Goal: Transaction & Acquisition: Purchase product/service

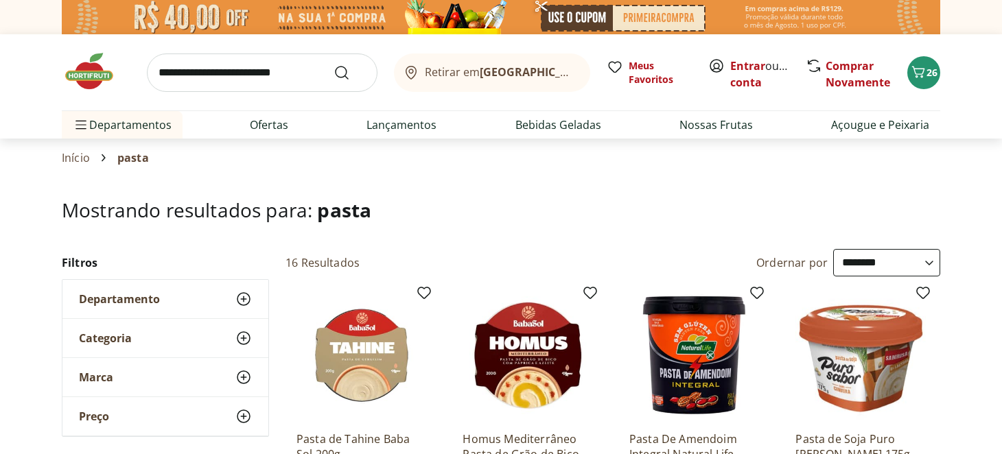
select select "**********"
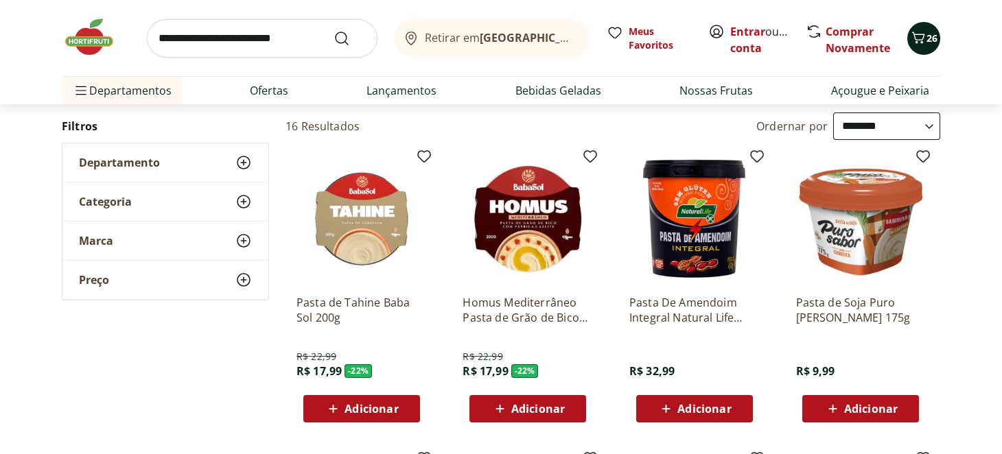
click at [936, 37] on span "26" at bounding box center [931, 38] width 11 height 13
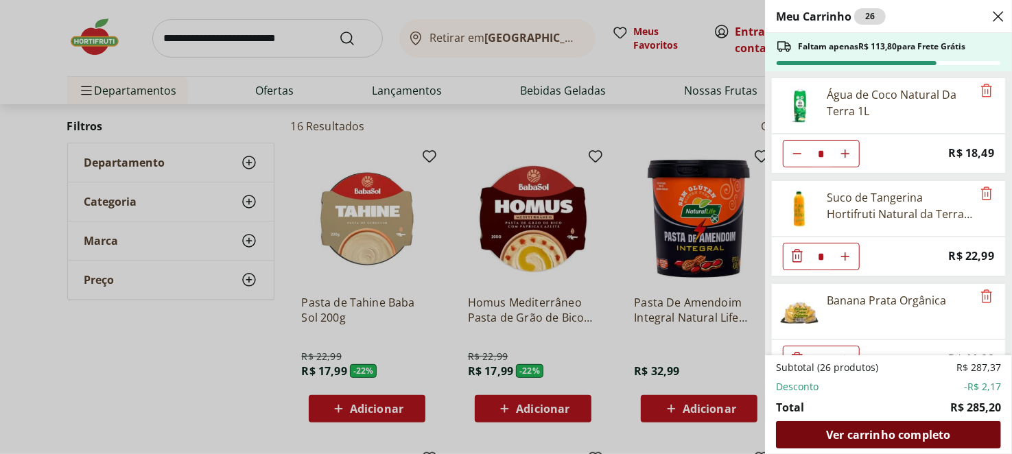
click at [899, 432] on span "Ver carrinho completo" at bounding box center [888, 434] width 124 height 11
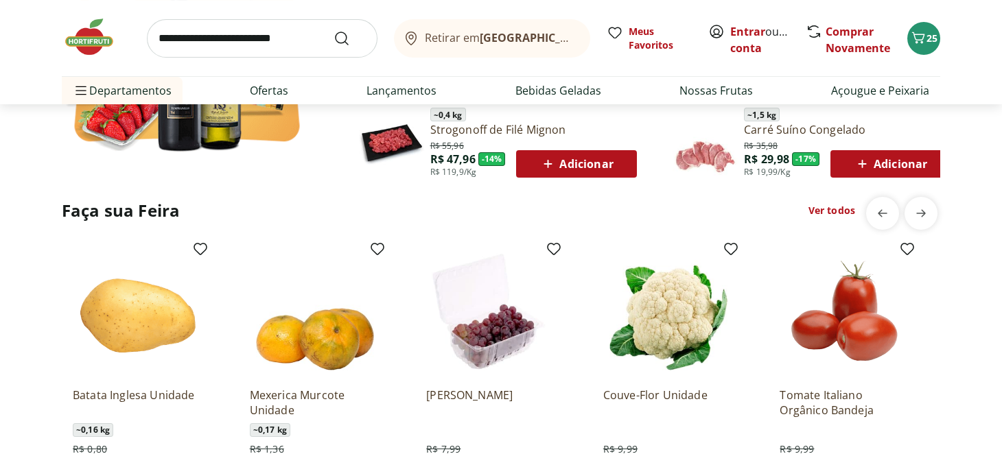
scroll to position [1097, 0]
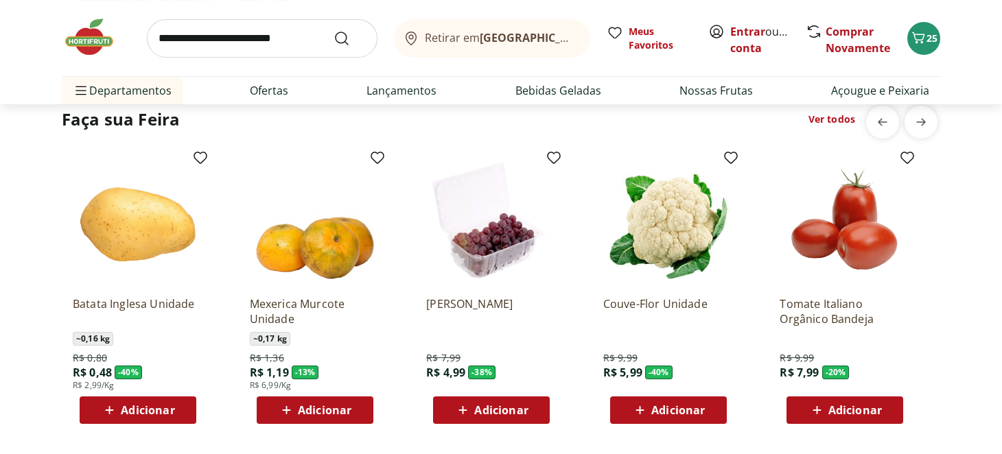
click at [289, 45] on input "search" at bounding box center [262, 38] width 231 height 38
type input "**********"
click at [333, 30] on button "Submit Search" at bounding box center [349, 38] width 33 height 16
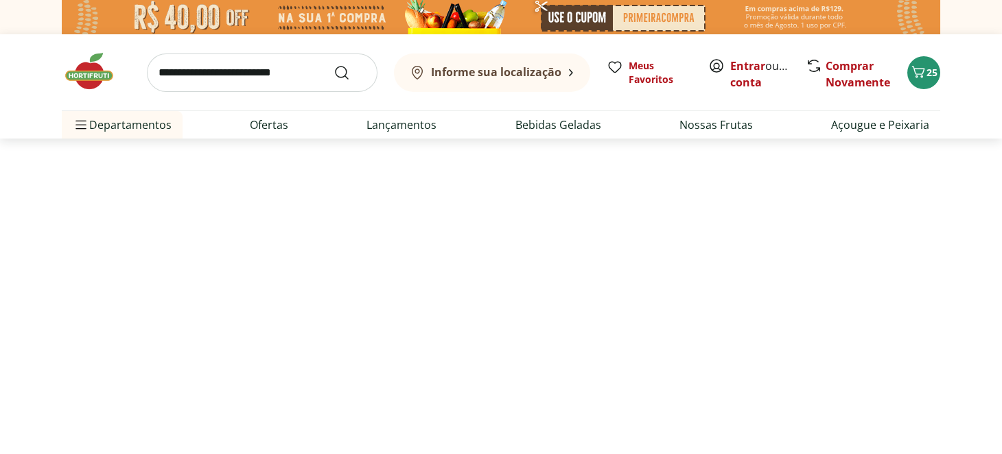
select select "**********"
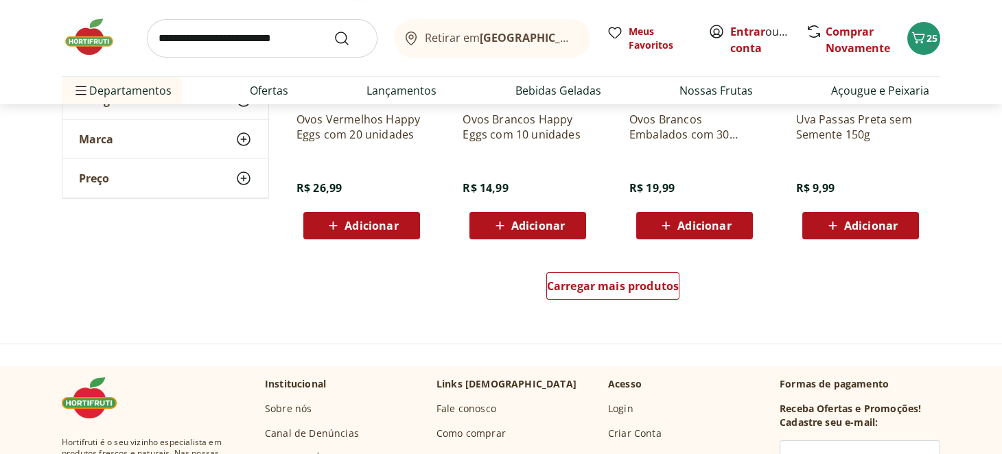
scroll to position [960, 0]
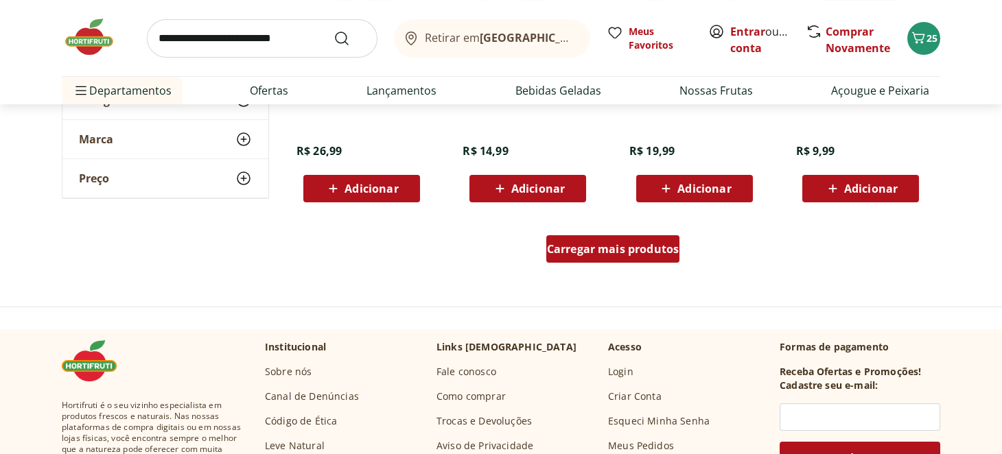
click at [629, 253] on span "Carregar mais produtos" at bounding box center [613, 249] width 132 height 11
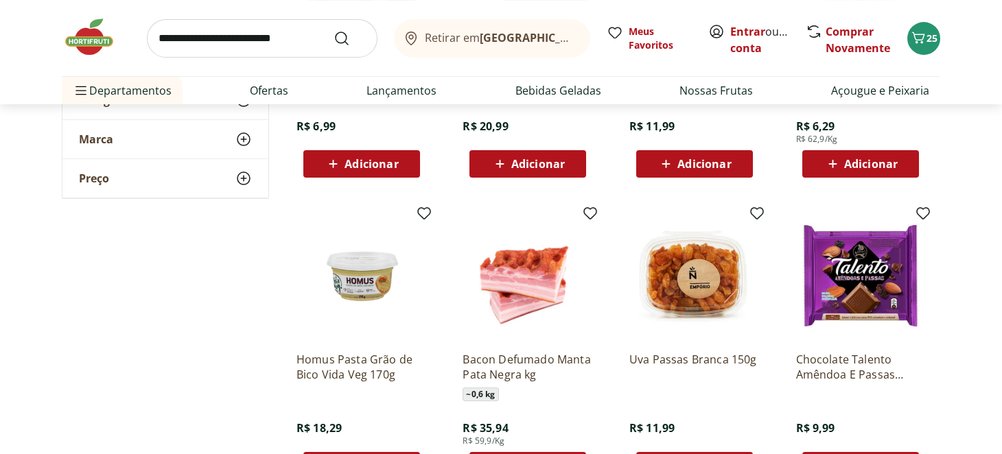
scroll to position [1784, 0]
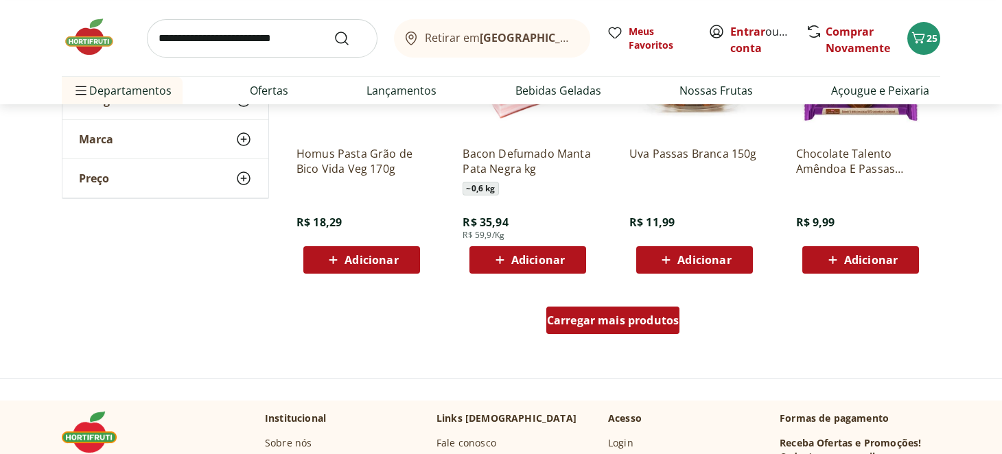
click at [649, 323] on span "Carregar mais produtos" at bounding box center [613, 320] width 132 height 11
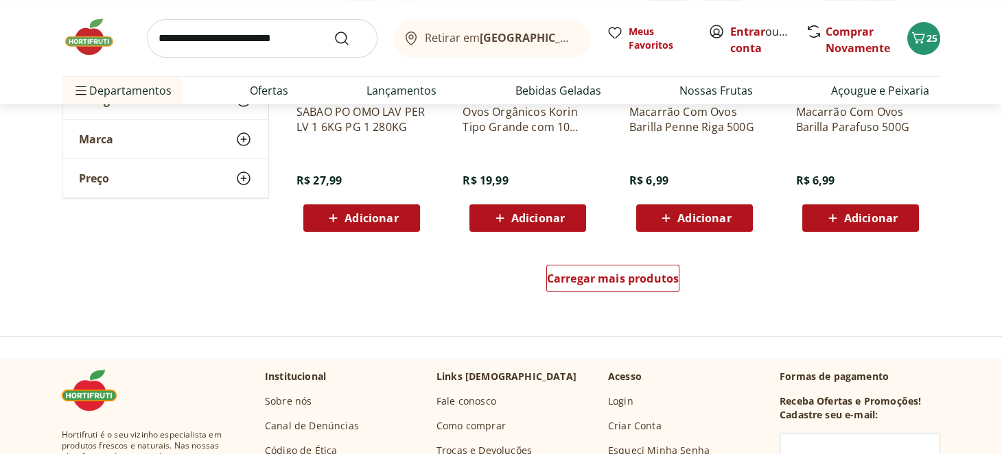
scroll to position [2744, 0]
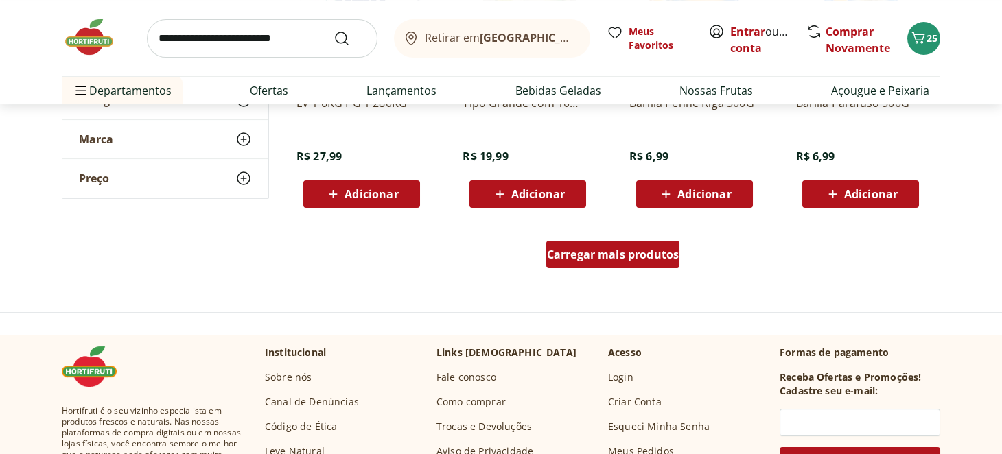
click at [652, 268] on link "Carregar mais produtos" at bounding box center [613, 257] width 134 height 33
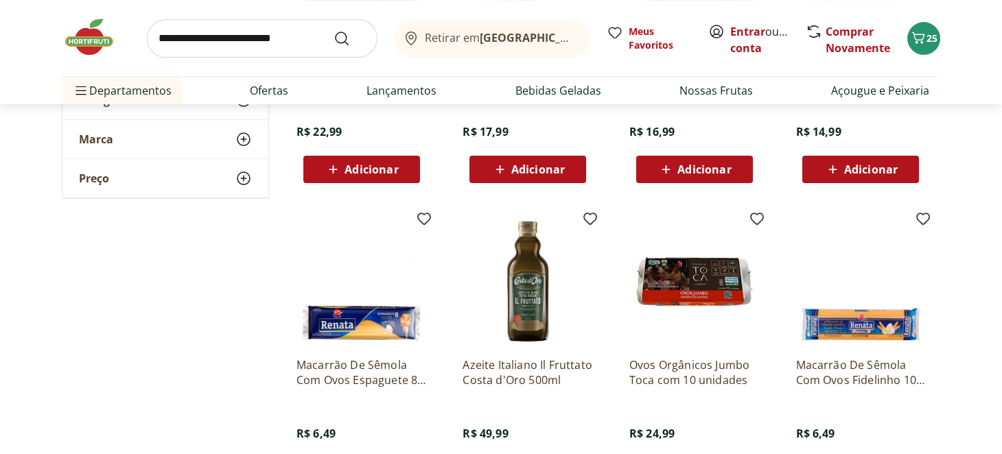
scroll to position [3635, 0]
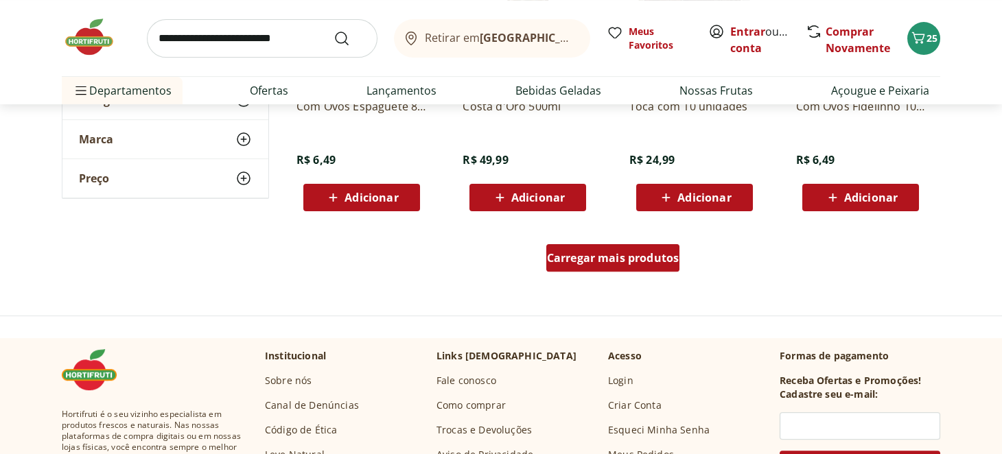
click at [624, 252] on span "Carregar mais produtos" at bounding box center [613, 257] width 132 height 11
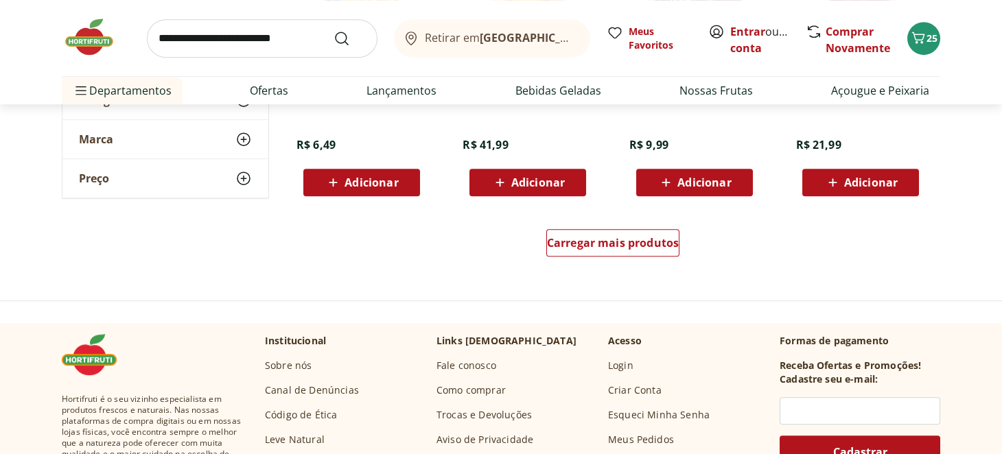
scroll to position [4552, 0]
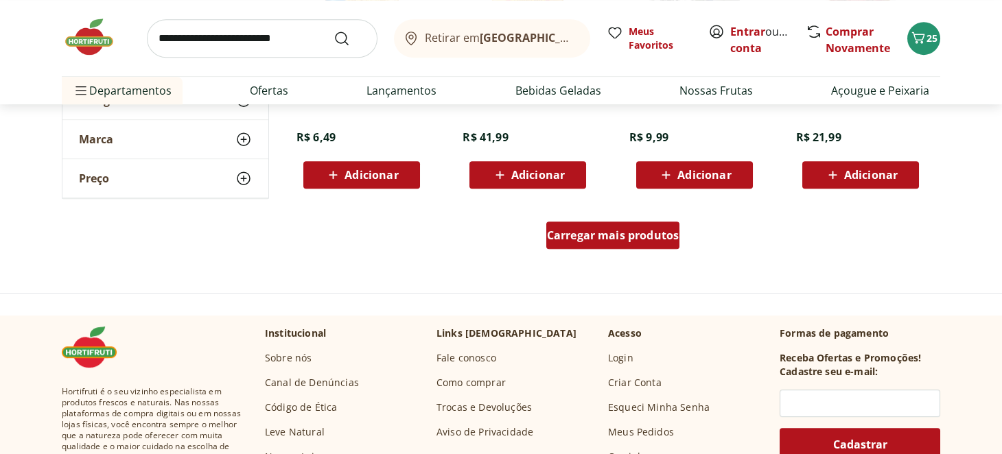
click at [665, 238] on span "Carregar mais produtos" at bounding box center [613, 235] width 132 height 11
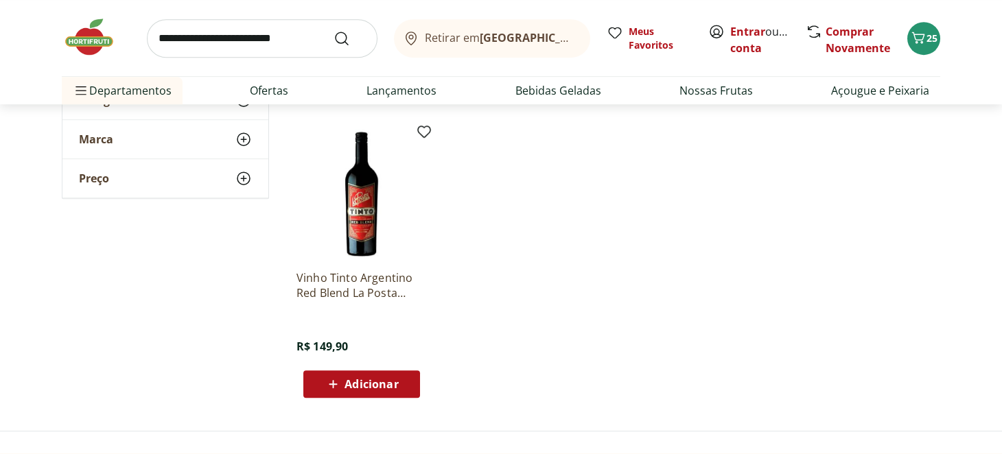
scroll to position [5238, 0]
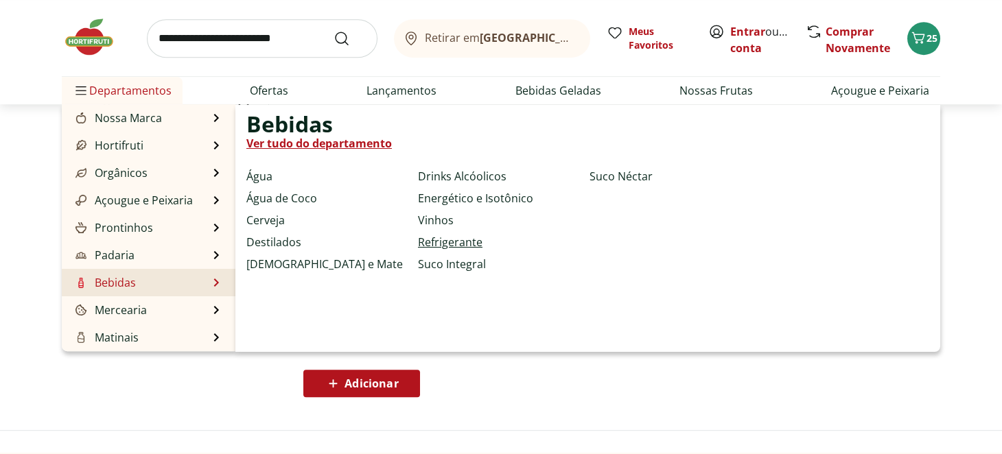
click at [456, 245] on link "Refrigerante" at bounding box center [450, 242] width 64 height 16
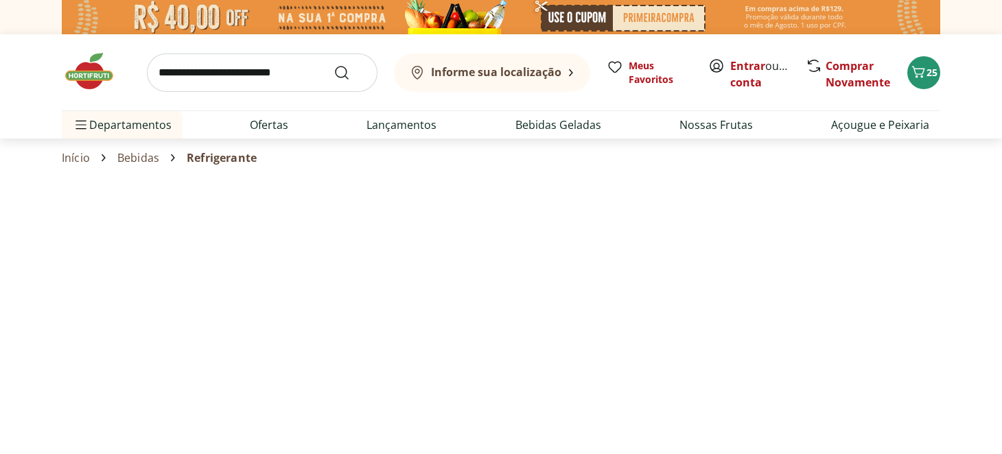
select select "**********"
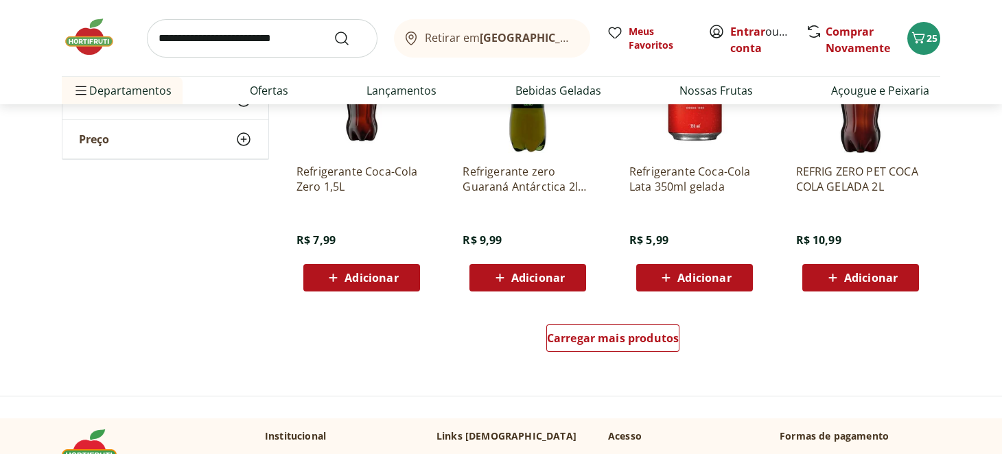
scroll to position [823, 0]
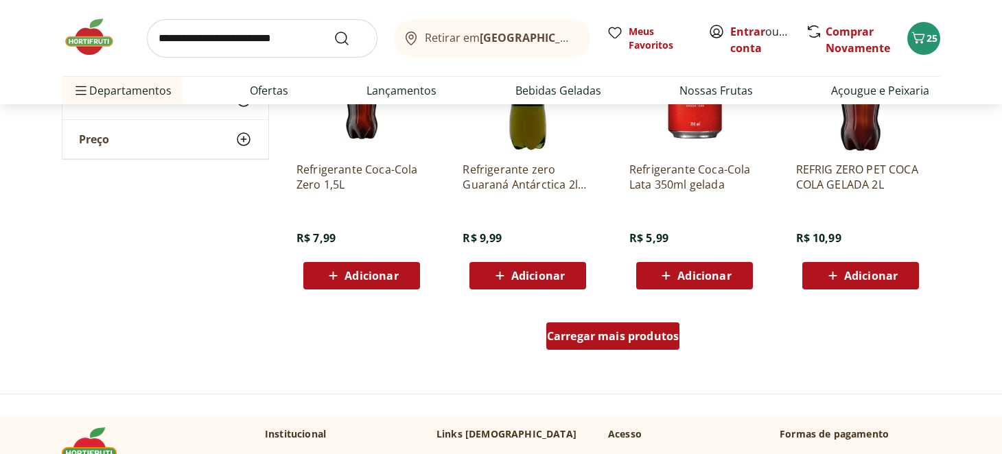
click at [639, 333] on span "Carregar mais produtos" at bounding box center [613, 336] width 132 height 11
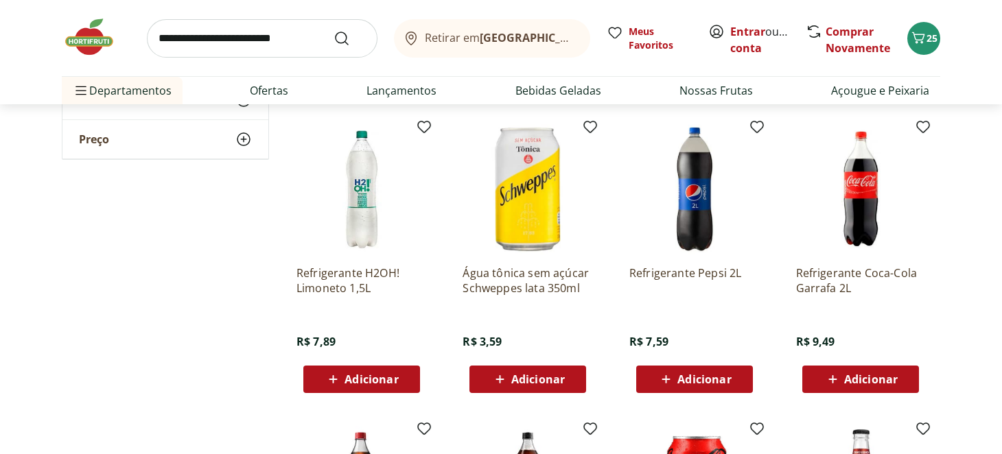
scroll to position [1371, 0]
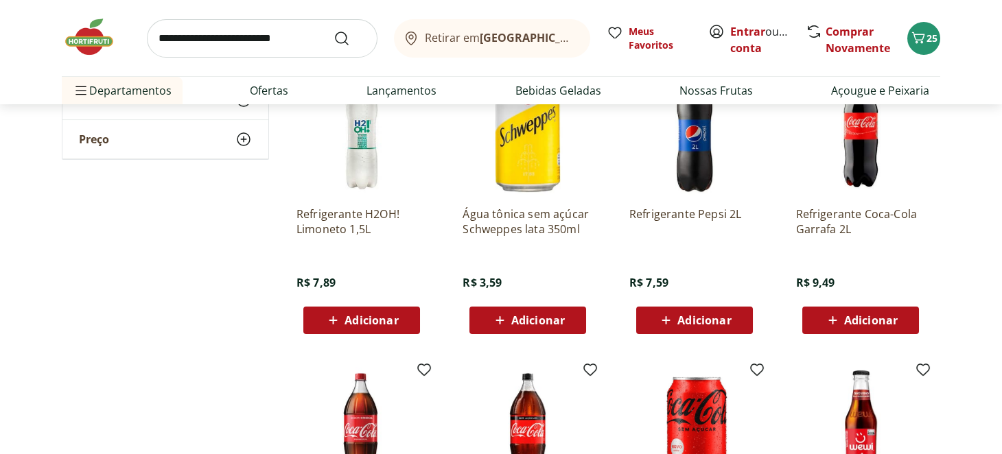
click at [386, 322] on span "Adicionar" at bounding box center [371, 320] width 54 height 11
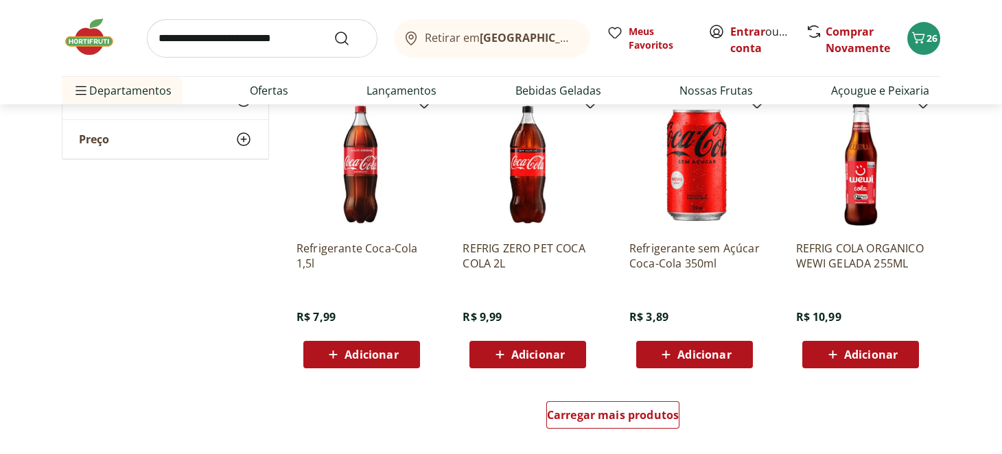
scroll to position [1646, 0]
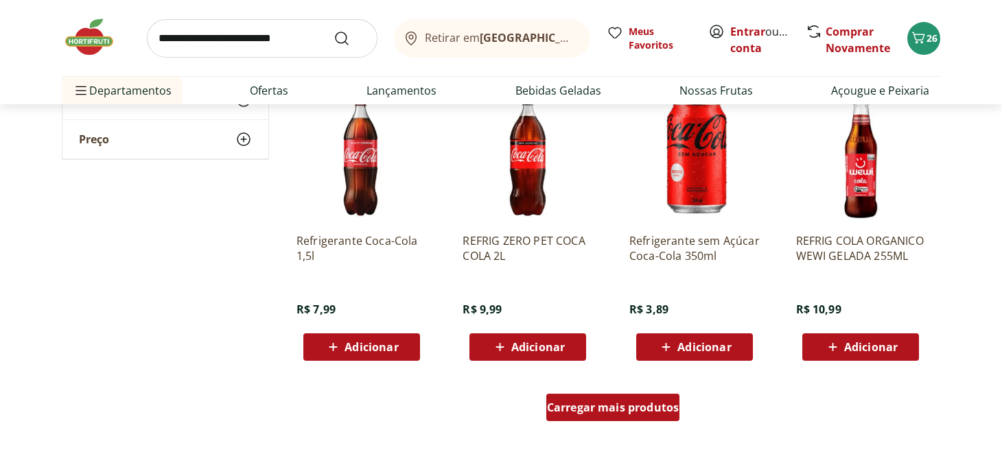
click at [658, 412] on span "Carregar mais produtos" at bounding box center [613, 407] width 132 height 11
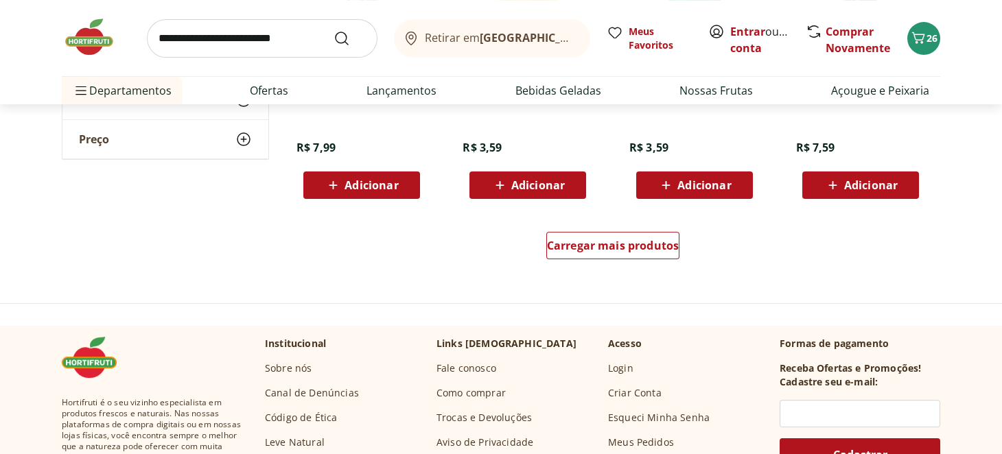
scroll to position [2743, 0]
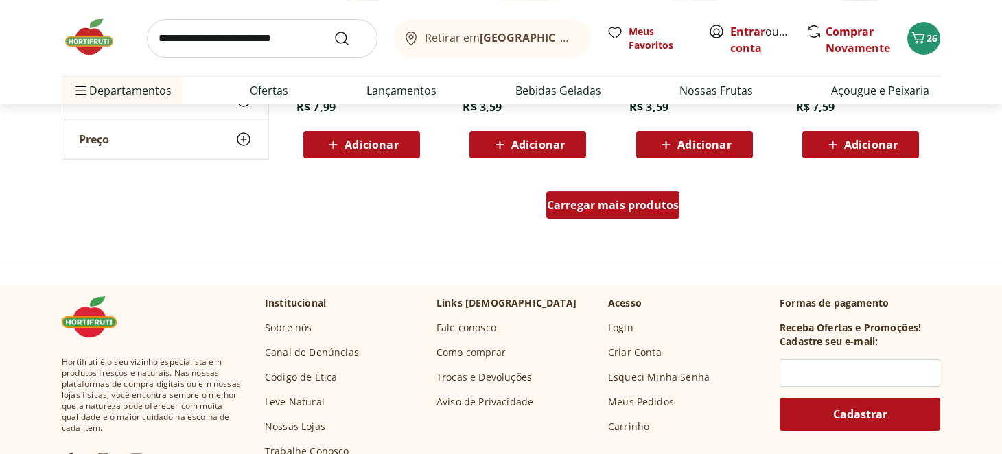
click at [658, 216] on div "Carregar mais produtos" at bounding box center [613, 204] width 134 height 27
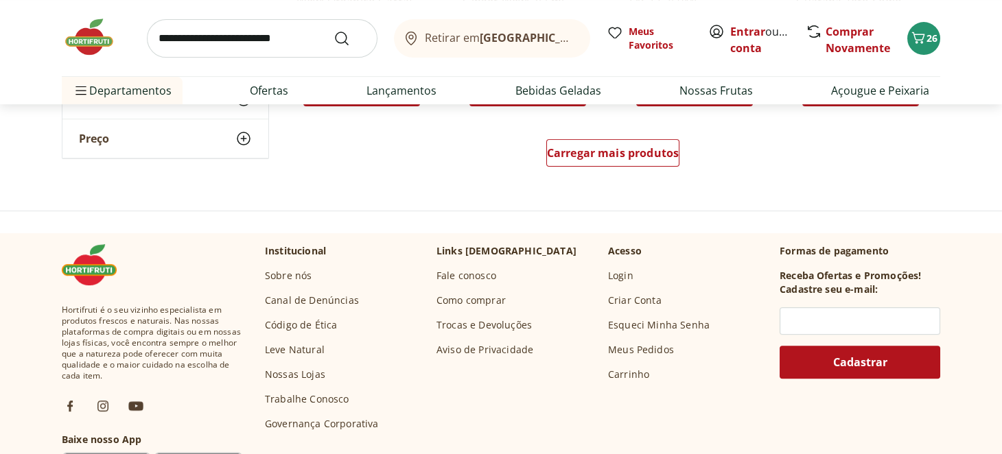
scroll to position [3704, 0]
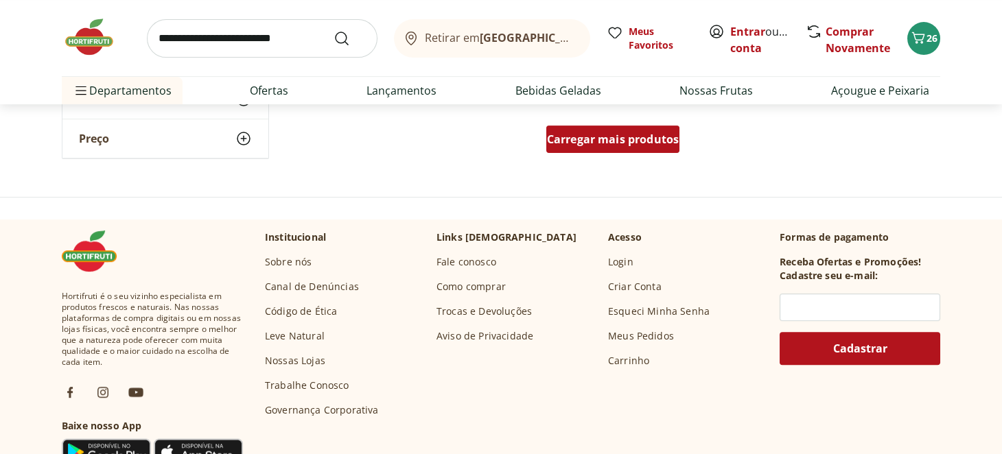
click at [640, 134] on span "Carregar mais produtos" at bounding box center [613, 139] width 132 height 11
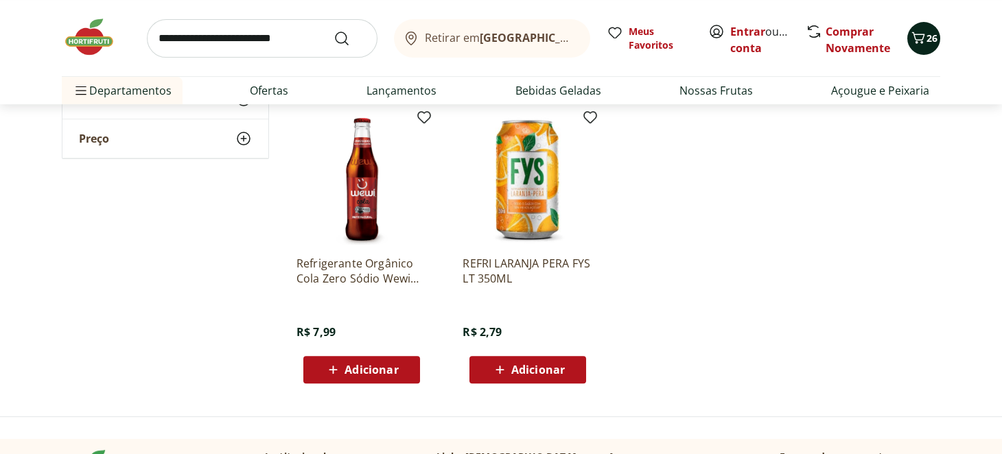
click at [930, 40] on span "26" at bounding box center [931, 38] width 11 height 13
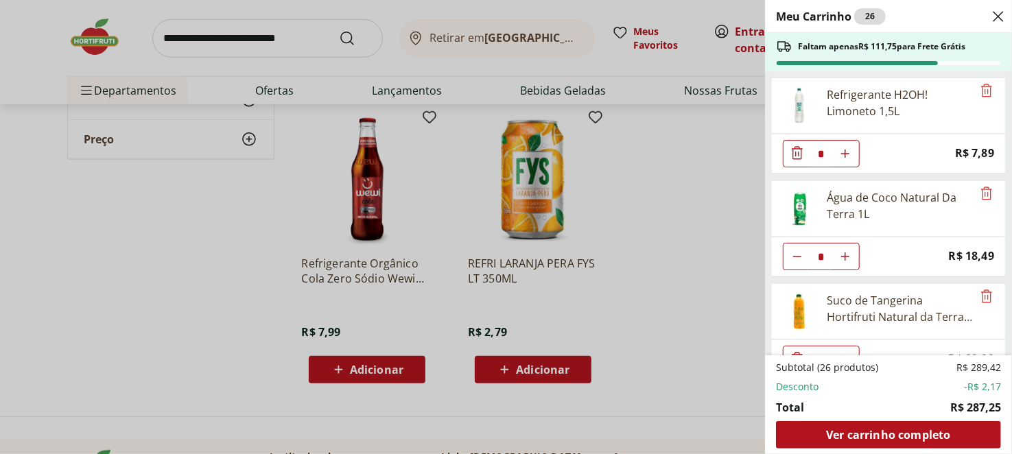
click at [692, 199] on div "Meu Carrinho 26 Faltam apenas R$ 111,75 para Frete Grátis Refrigerante H2OH! Li…" at bounding box center [506, 227] width 1012 height 454
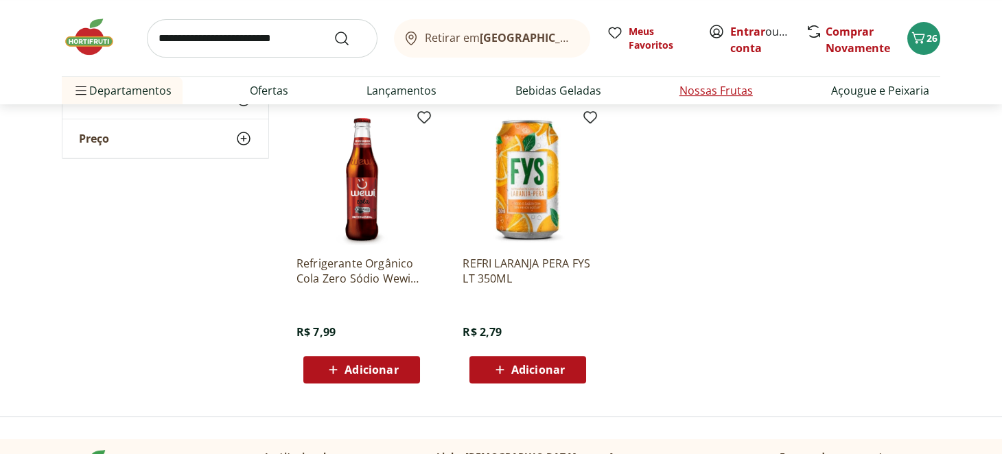
click at [730, 88] on link "Nossas Frutas" at bounding box center [715, 90] width 73 height 16
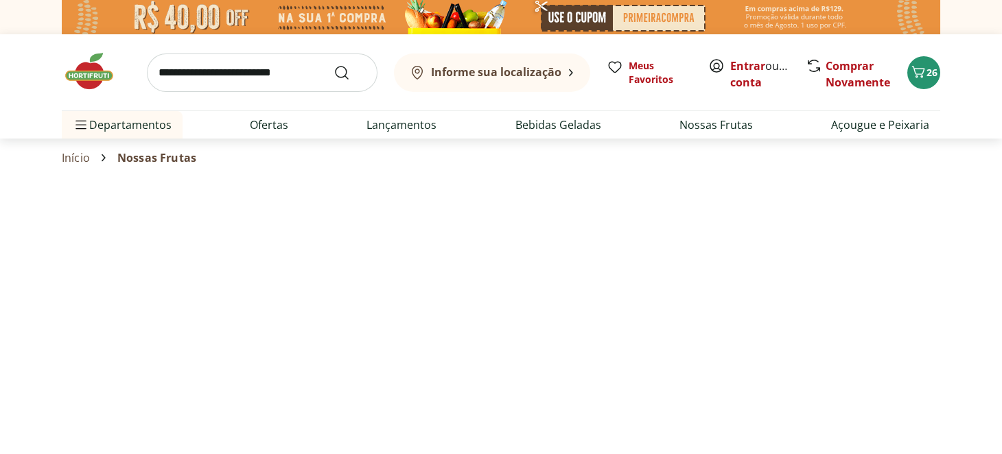
select select "**********"
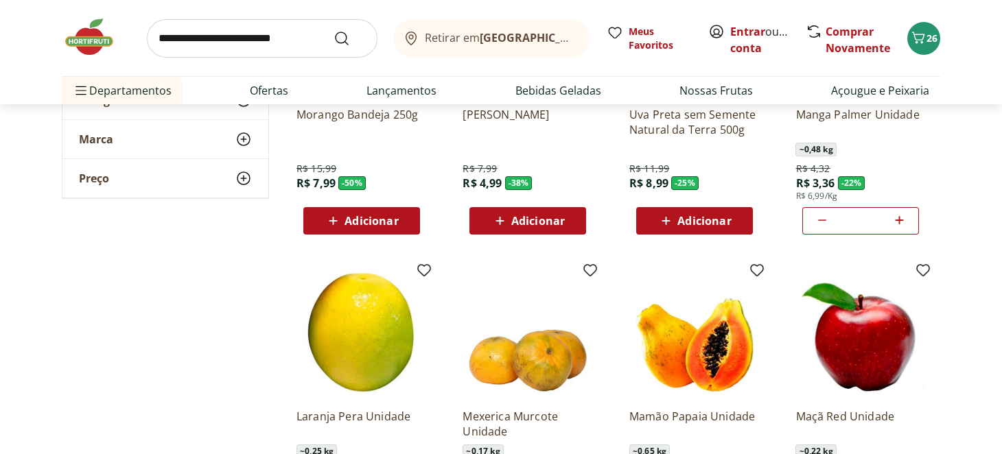
scroll to position [342, 0]
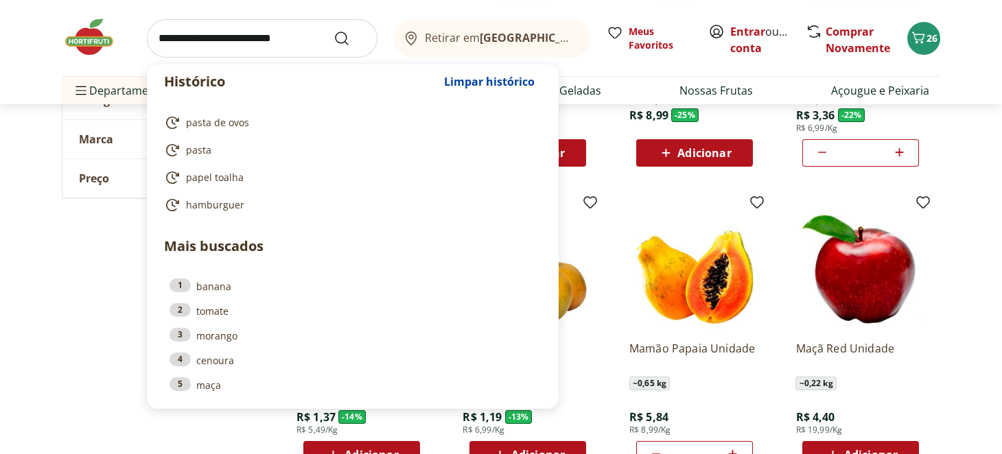
click at [292, 33] on input "search" at bounding box center [262, 38] width 231 height 38
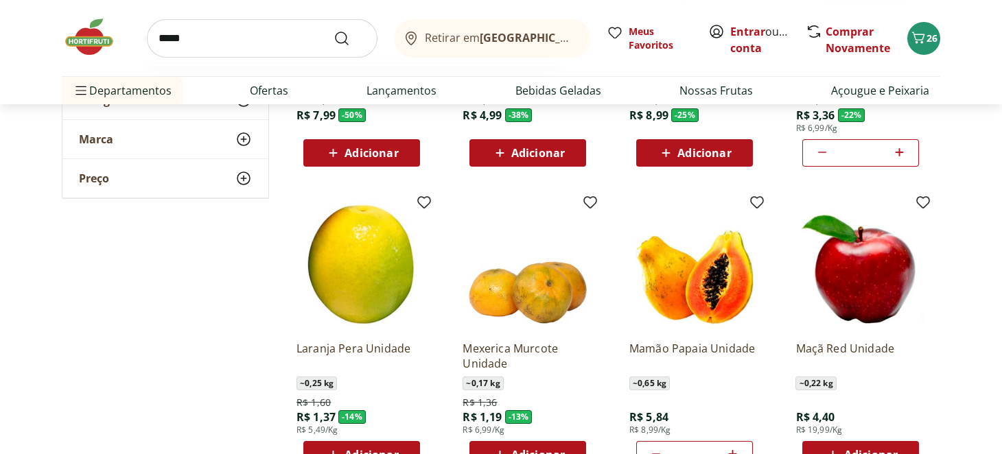
type input "*****"
click at [333, 30] on button "Submit Search" at bounding box center [349, 38] width 33 height 16
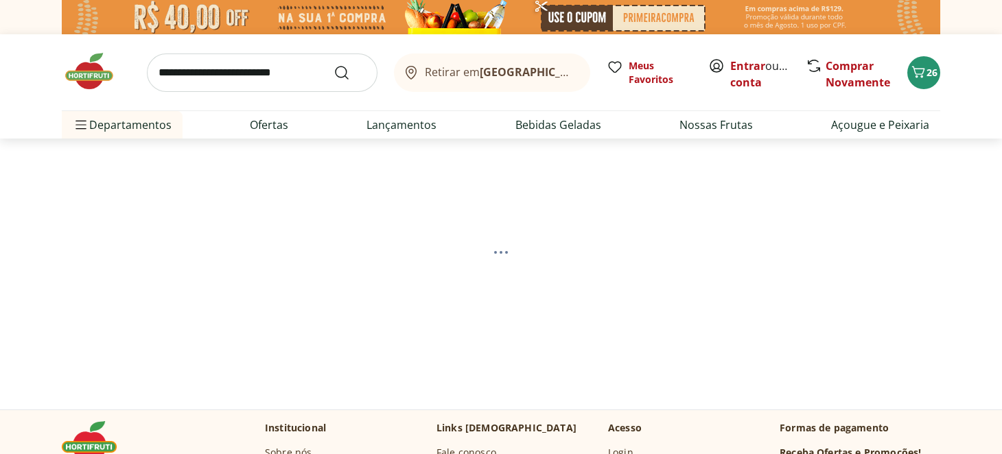
select select "**********"
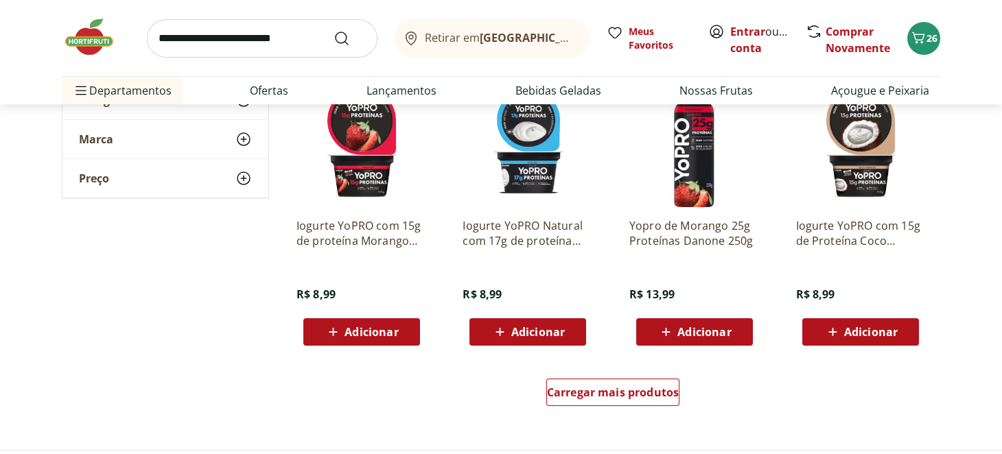
scroll to position [823, 0]
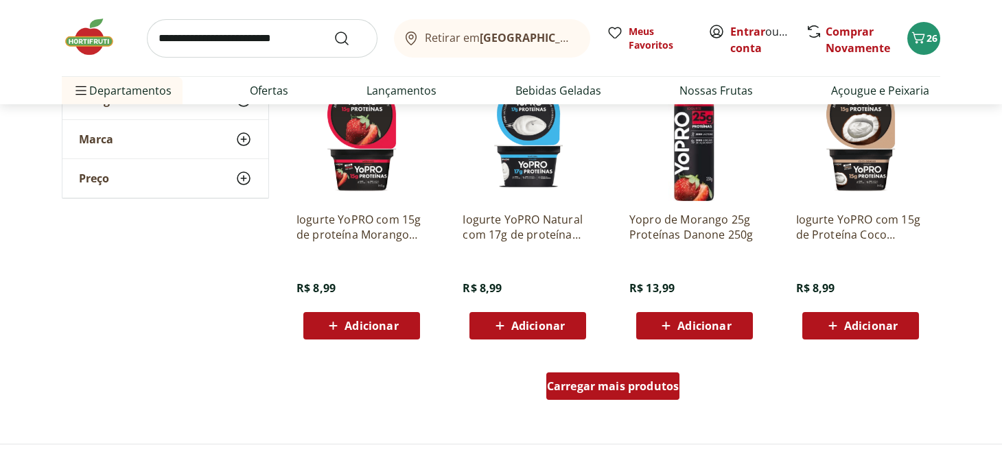
click at [629, 381] on span "Carregar mais produtos" at bounding box center [613, 386] width 132 height 11
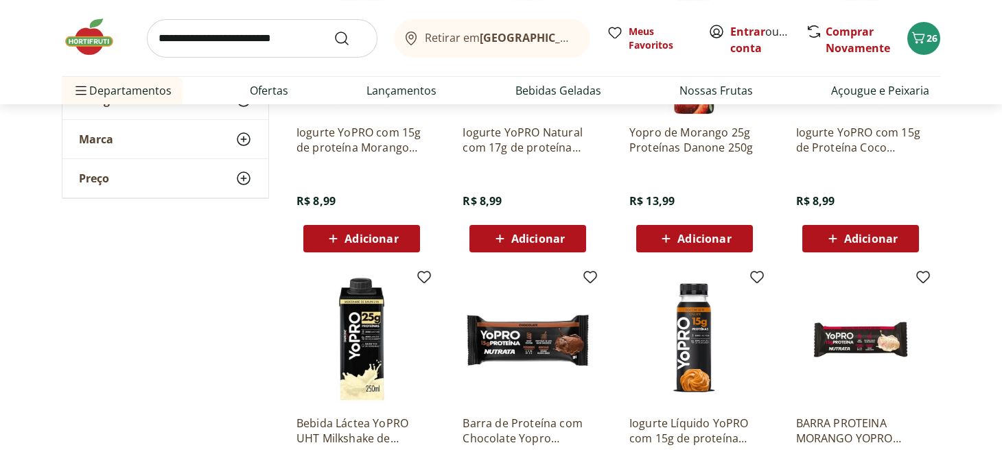
scroll to position [1098, 0]
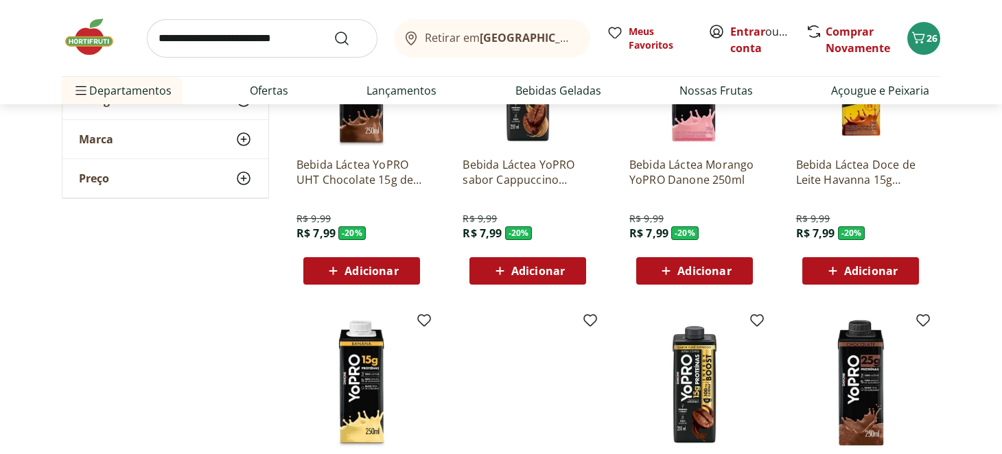
scroll to position [137, 0]
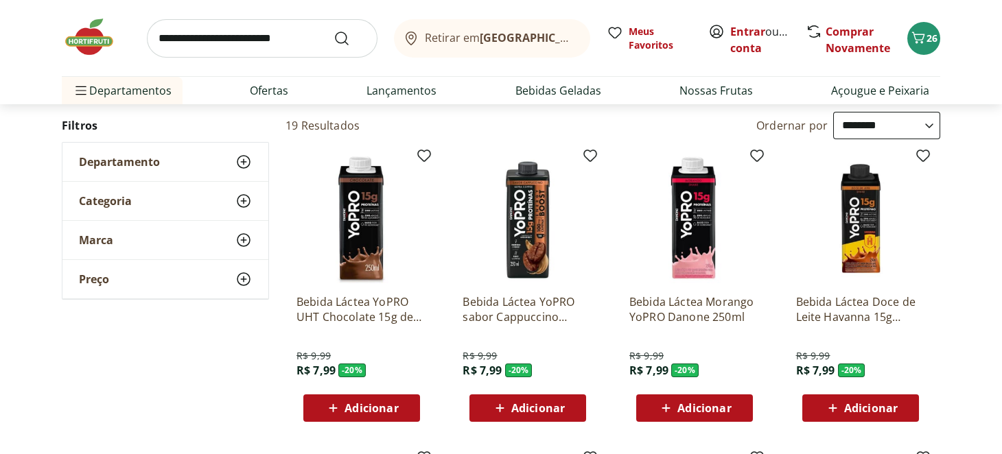
click at [540, 403] on span "Adicionar" at bounding box center [538, 408] width 54 height 11
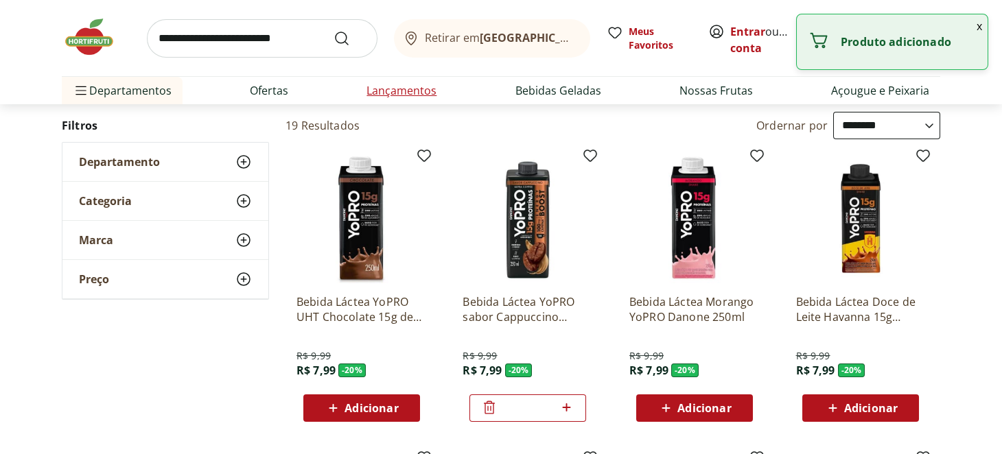
click at [388, 88] on link "Lançamentos" at bounding box center [401, 90] width 70 height 16
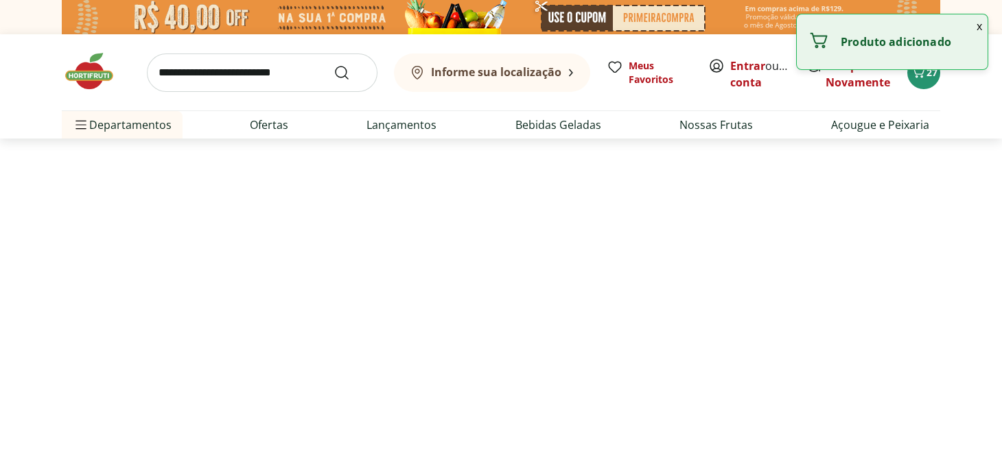
select select "**********"
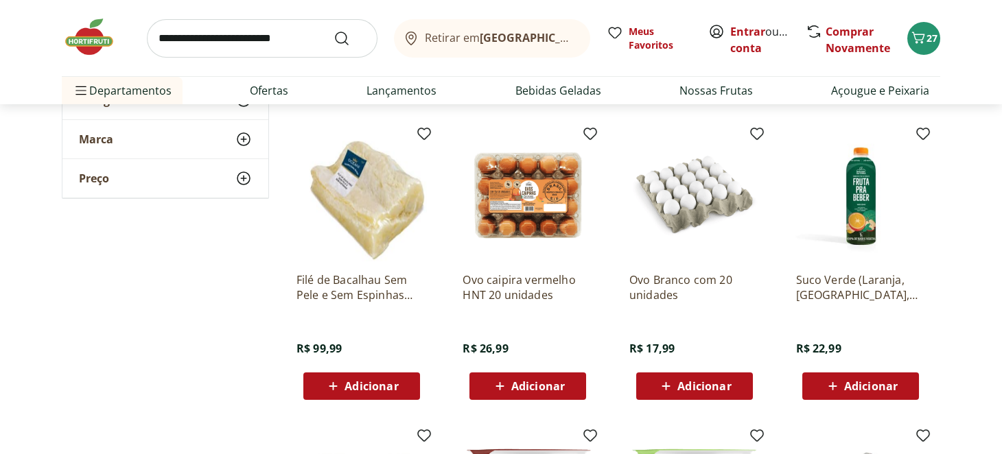
scroll to position [411, 0]
click at [270, 85] on link "Ofertas" at bounding box center [269, 90] width 38 height 16
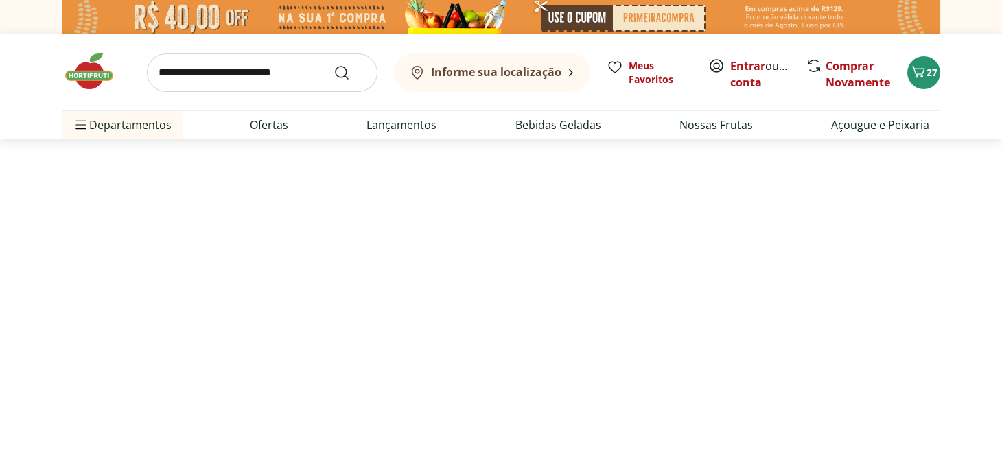
select select "**********"
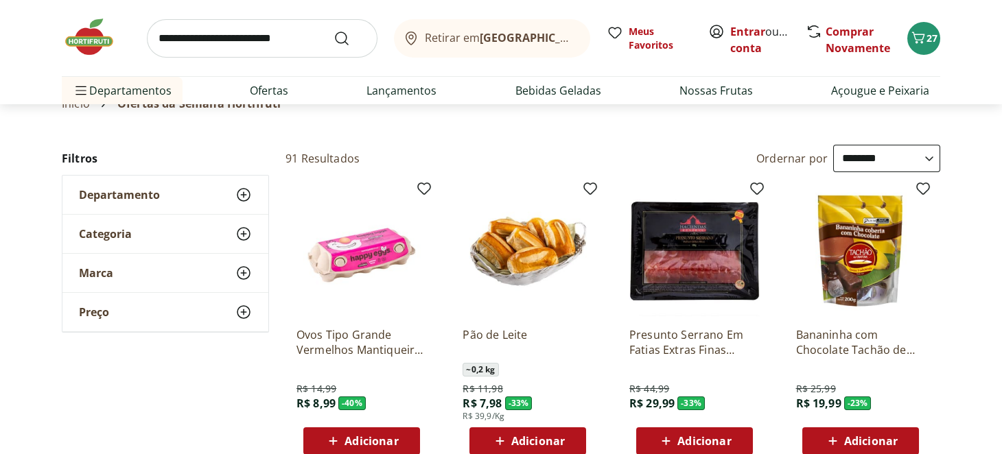
scroll to position [68, 0]
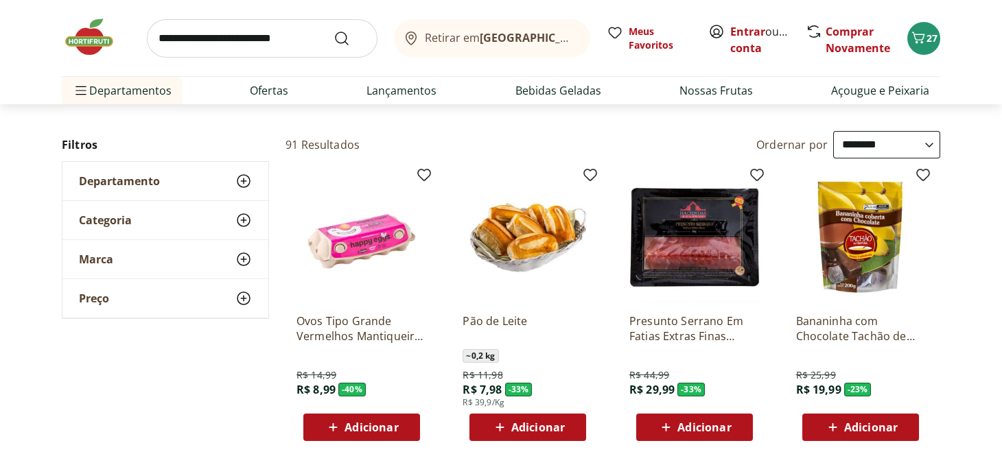
click at [525, 211] on img at bounding box center [527, 237] width 130 height 130
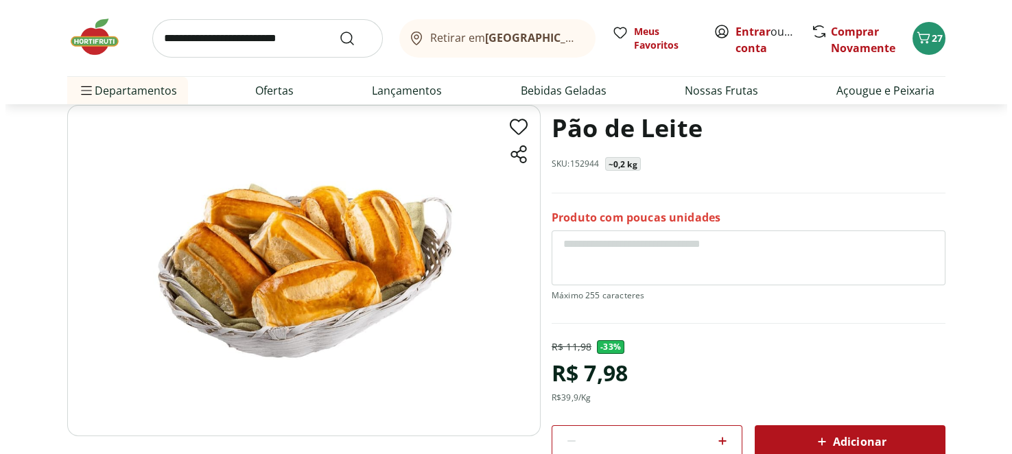
scroll to position [69, 0]
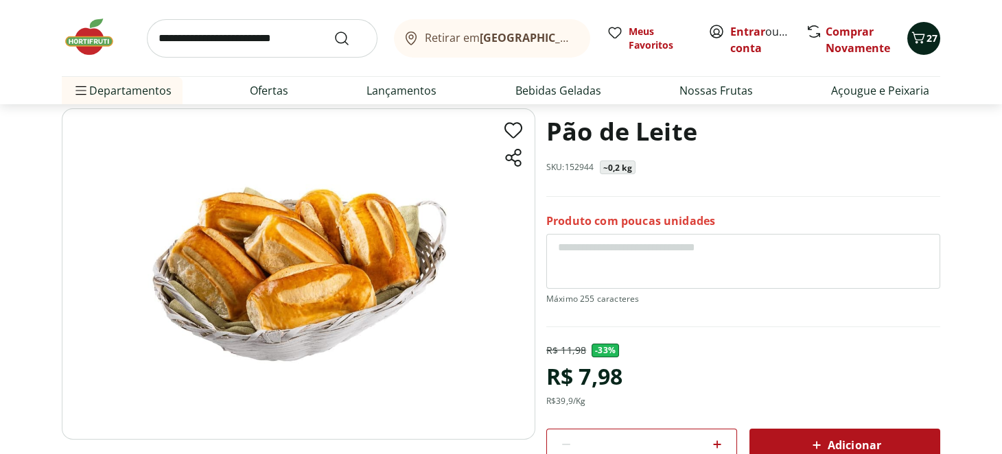
click at [916, 34] on icon "Carrinho" at bounding box center [918, 38] width 13 height 12
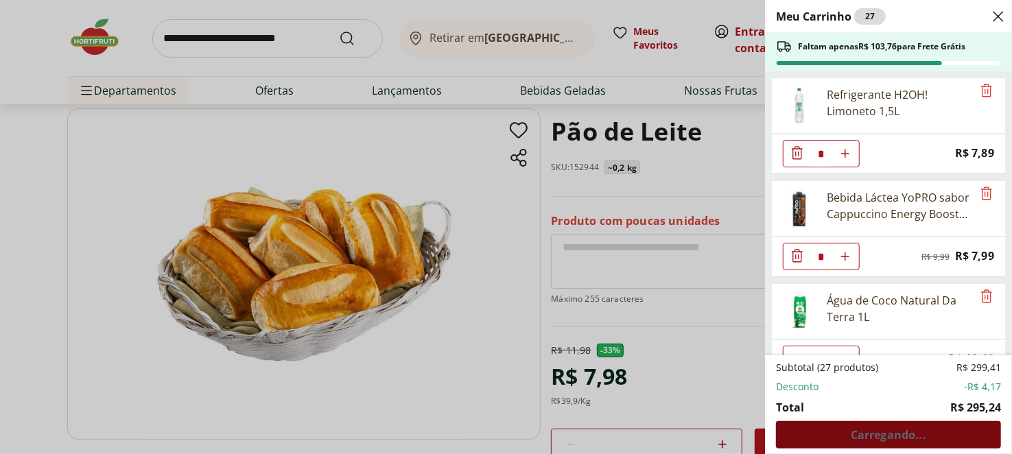
click at [850, 436] on div "Subtotal (27 produtos) R$ 299,41 Desconto -R$ 4,17 Total R$ 295,24 Carregando..." at bounding box center [888, 405] width 225 height 88
click at [858, 436] on span "Ver carrinho completo" at bounding box center [888, 434] width 124 height 11
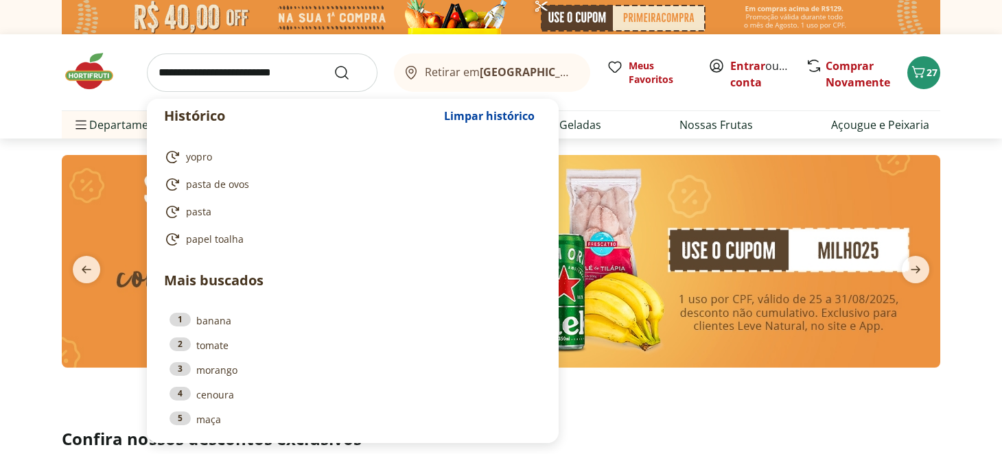
click at [279, 75] on input "search" at bounding box center [262, 73] width 231 height 38
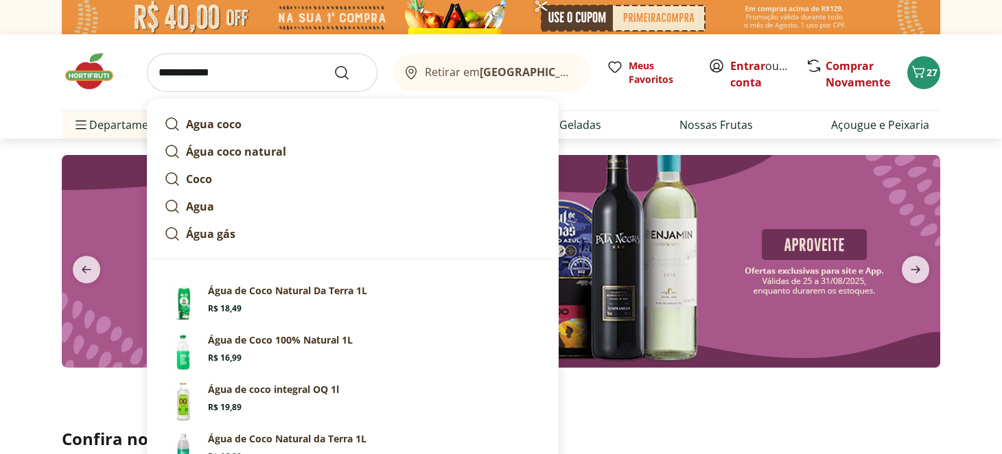
type input "**********"
click at [333, 64] on button "Submit Search" at bounding box center [349, 72] width 33 height 16
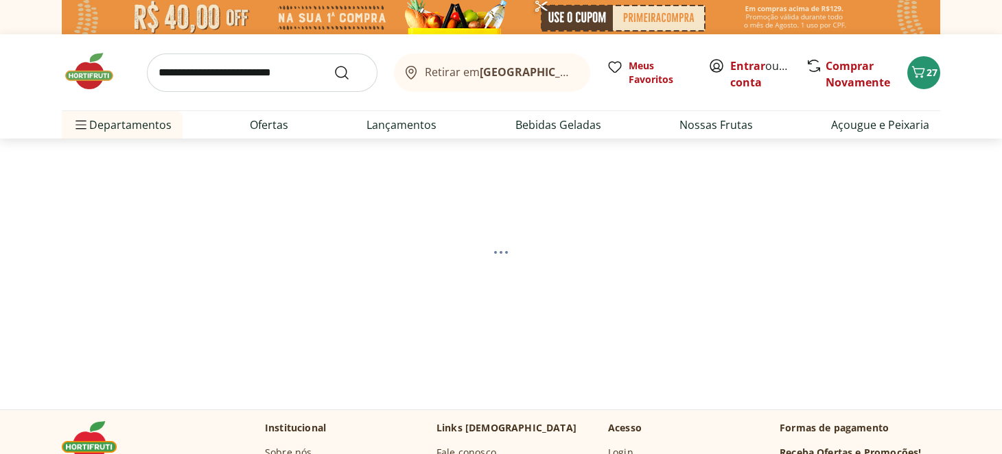
select select "**********"
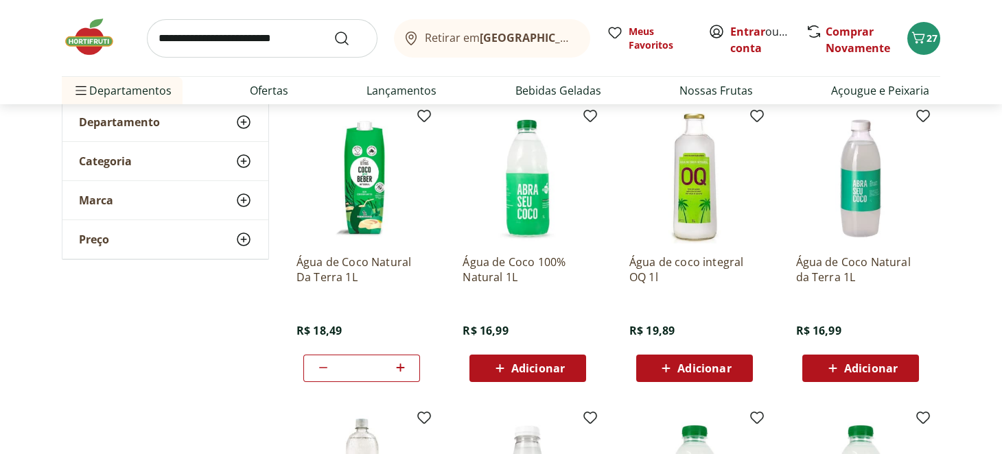
scroll to position [274, 0]
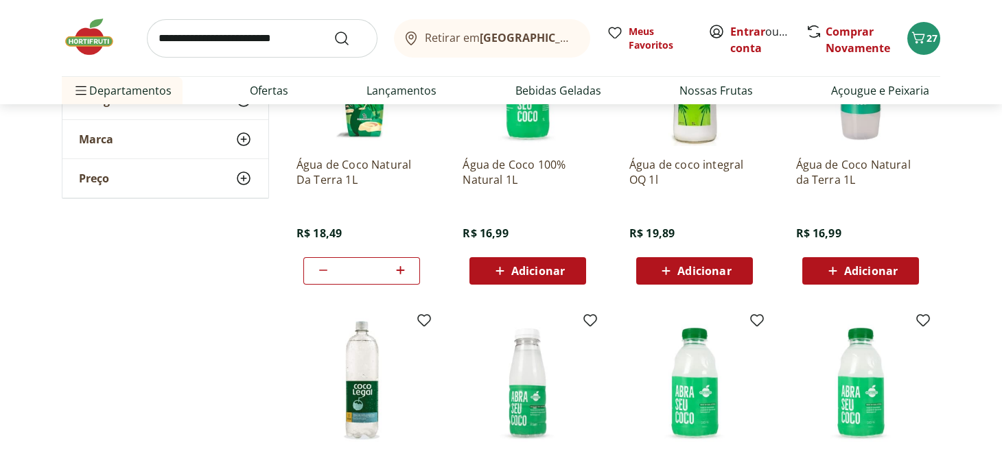
click at [519, 265] on span "Adicionar" at bounding box center [538, 270] width 54 height 11
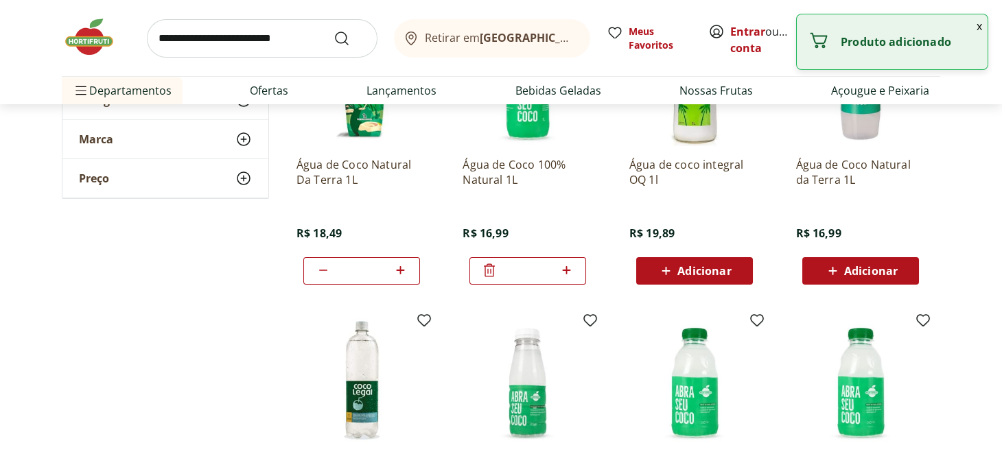
click at [568, 266] on icon at bounding box center [566, 270] width 17 height 16
type input "*"
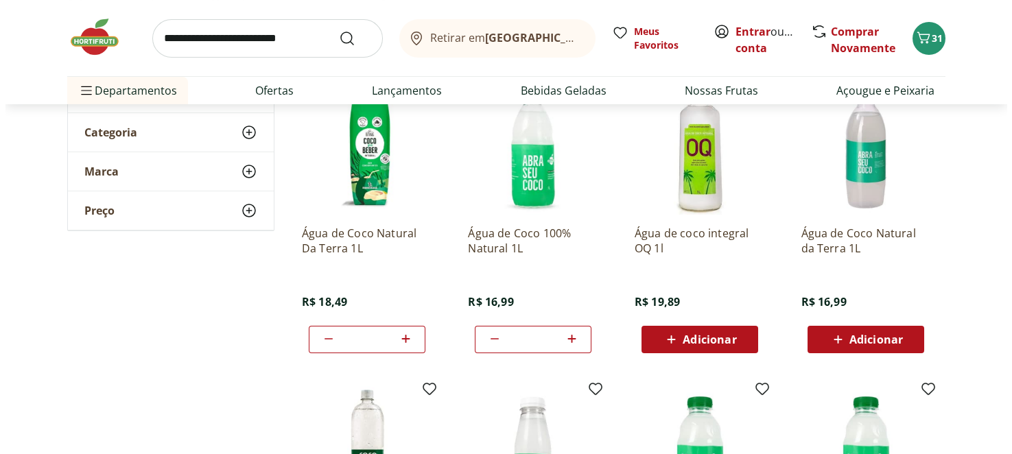
scroll to position [137, 0]
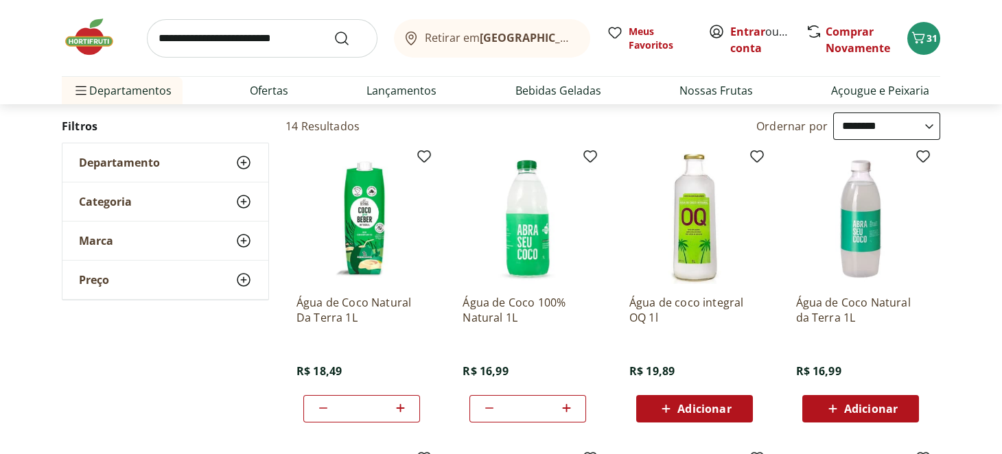
click at [876, 407] on span "Adicionar" at bounding box center [871, 408] width 54 height 11
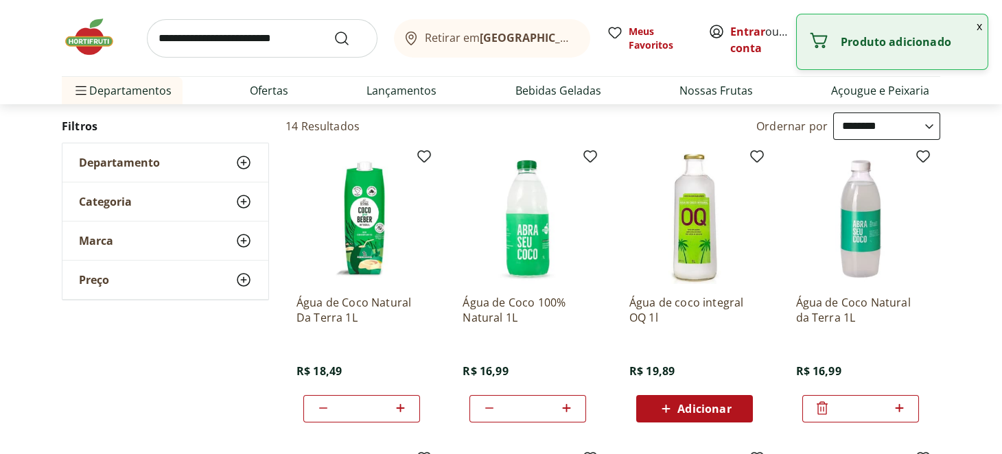
click at [906, 406] on icon at bounding box center [898, 408] width 17 height 16
click at [906, 405] on icon at bounding box center [898, 408] width 17 height 16
type input "*"
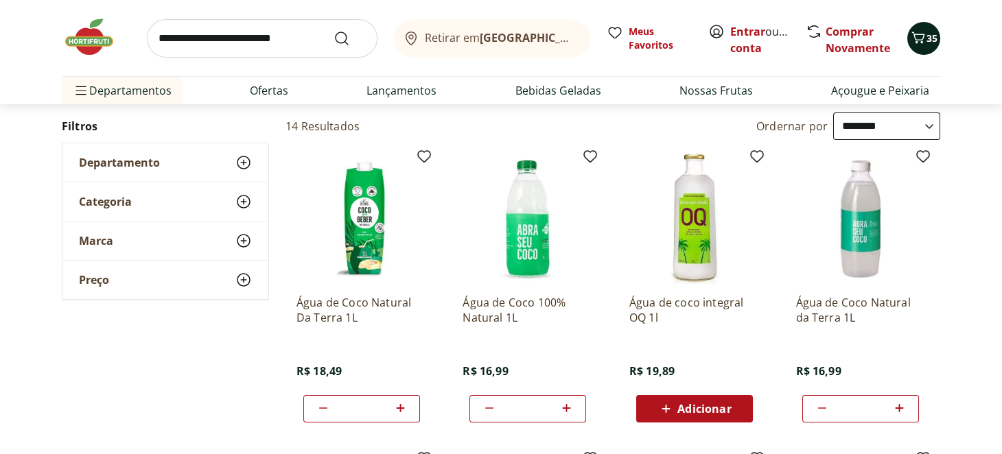
click at [916, 48] on button "35" at bounding box center [923, 38] width 33 height 33
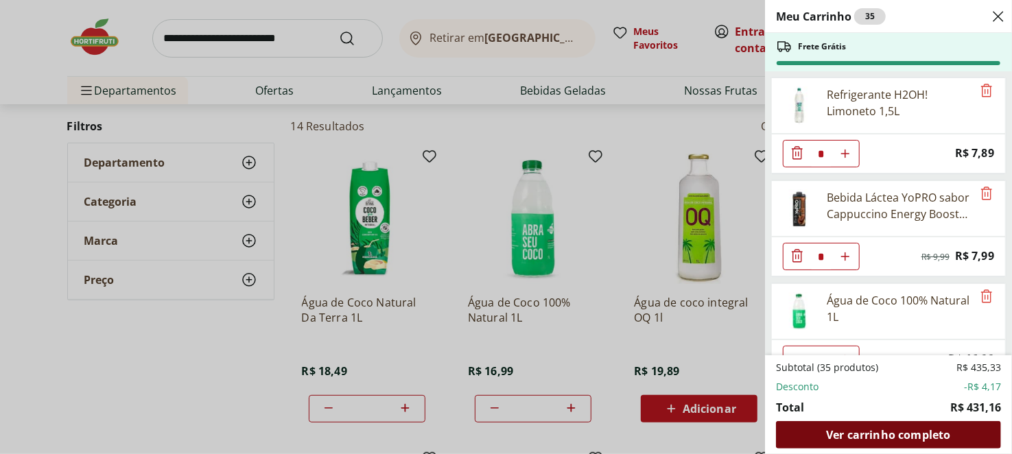
click at [914, 437] on span "Ver carrinho completo" at bounding box center [888, 434] width 124 height 11
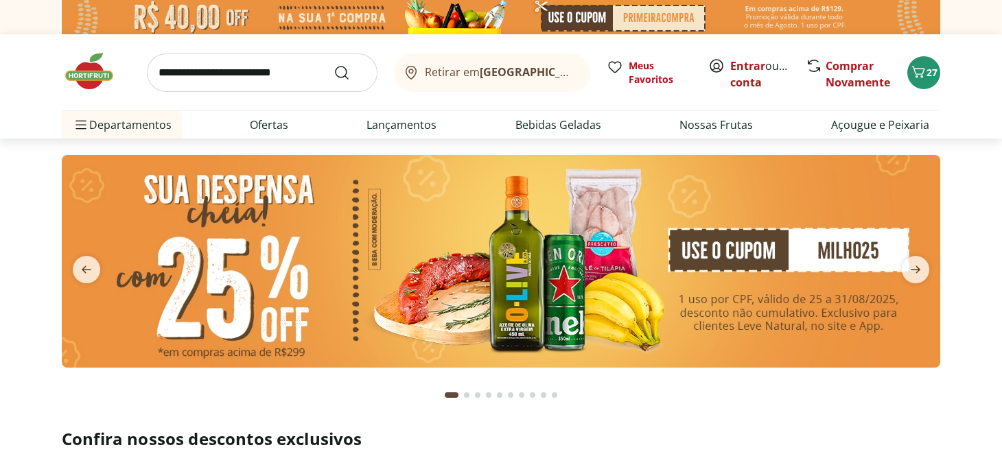
click at [268, 62] on input "search" at bounding box center [262, 73] width 231 height 38
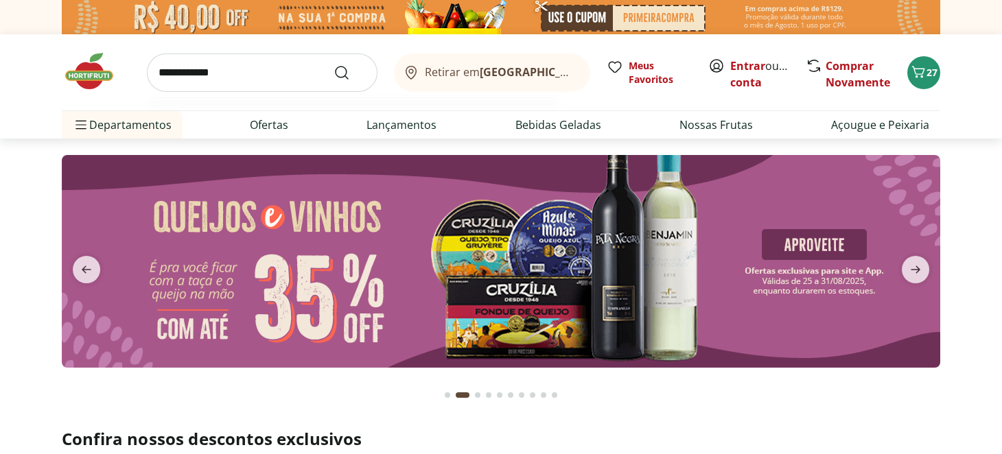
type input "**********"
click at [333, 64] on button "Submit Search" at bounding box center [349, 72] width 33 height 16
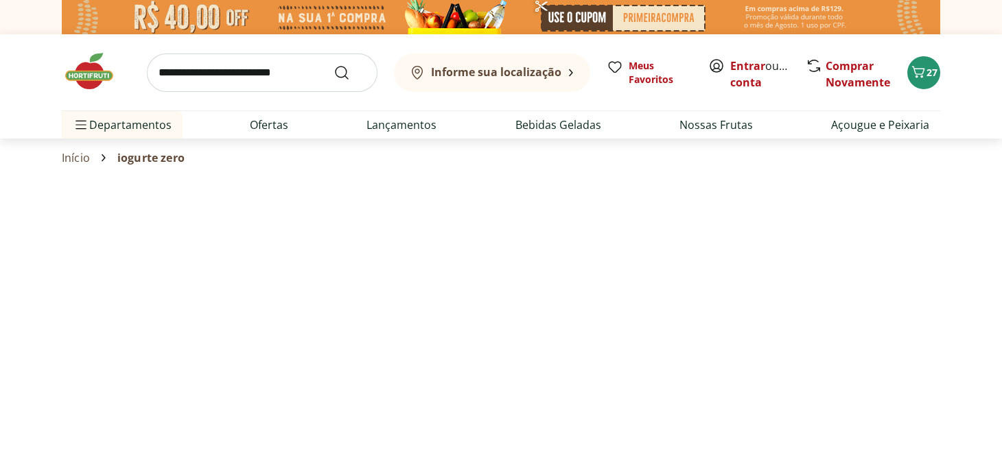
select select "**********"
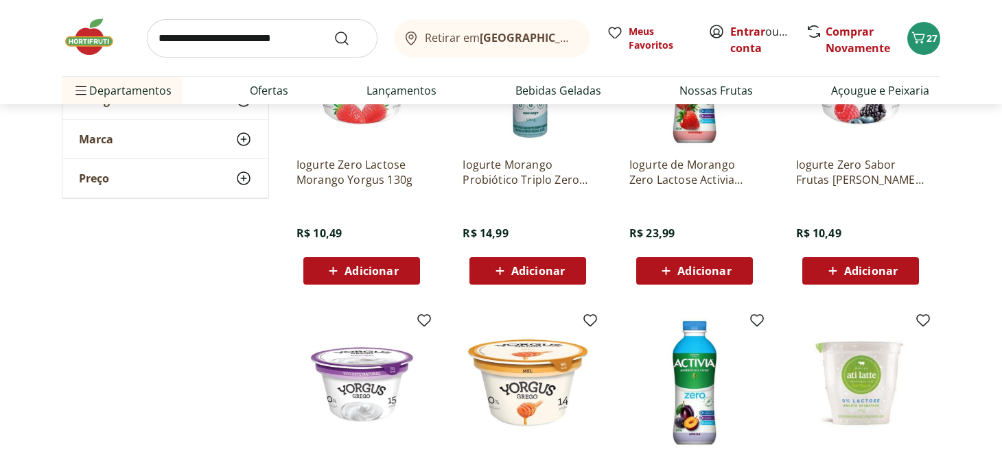
scroll to position [68, 0]
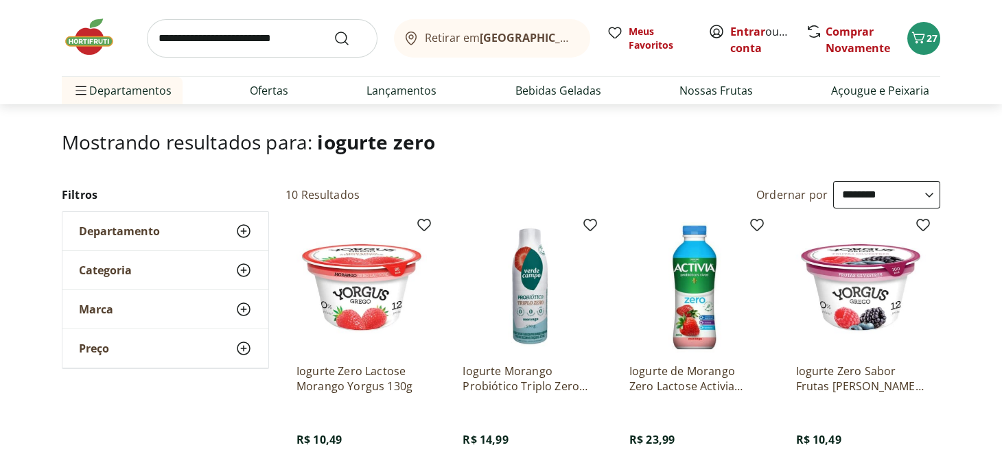
click at [238, 36] on input "search" at bounding box center [262, 38] width 231 height 38
type input "**********"
click at [333, 30] on button "Submit Search" at bounding box center [349, 38] width 33 height 16
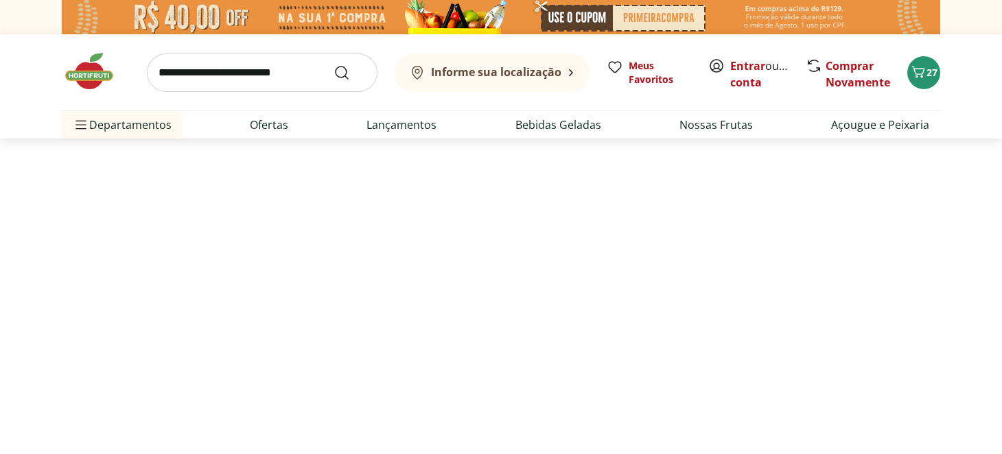
select select "**********"
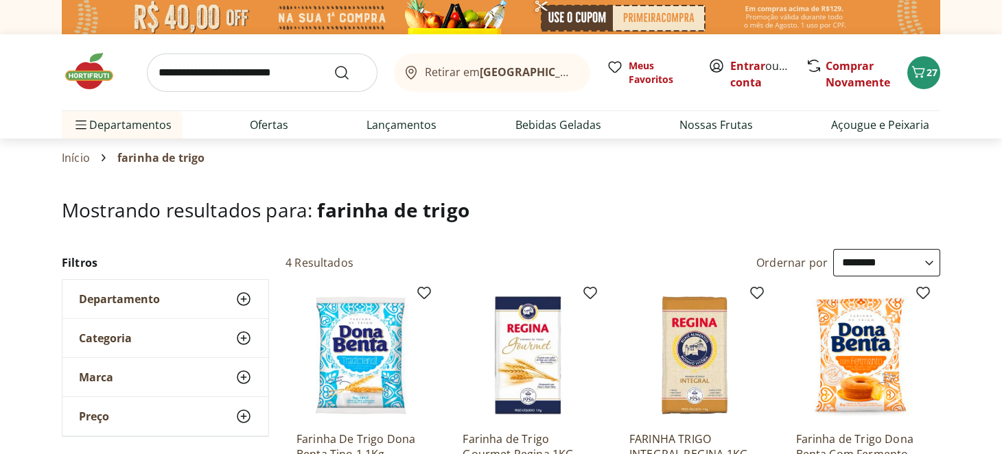
scroll to position [137, 0]
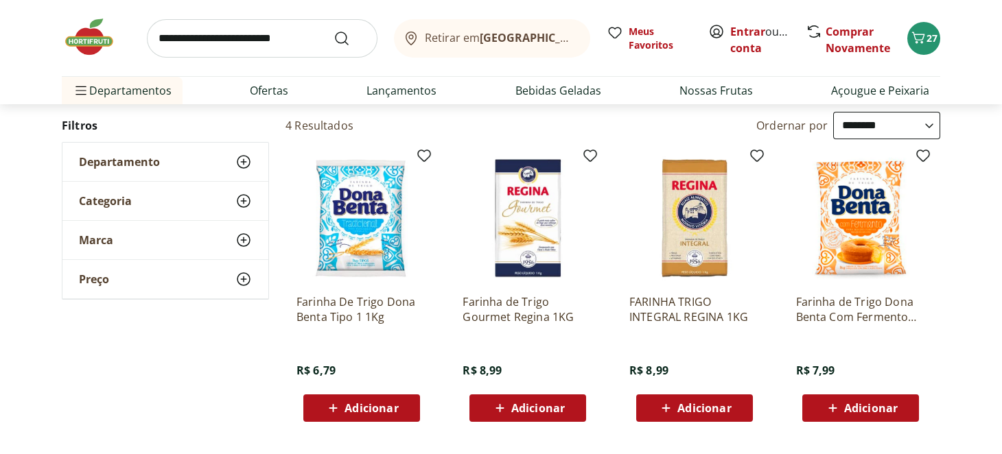
click at [370, 405] on span "Adicionar" at bounding box center [371, 408] width 54 height 11
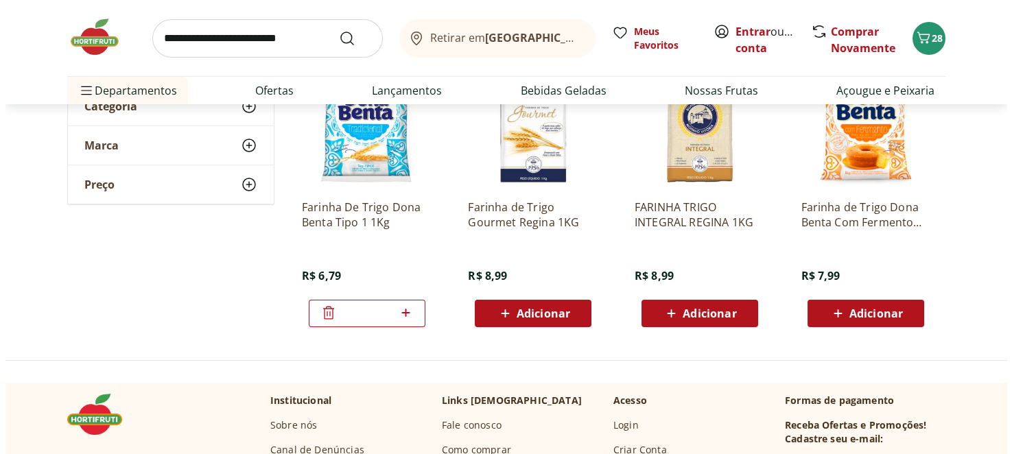
scroll to position [0, 0]
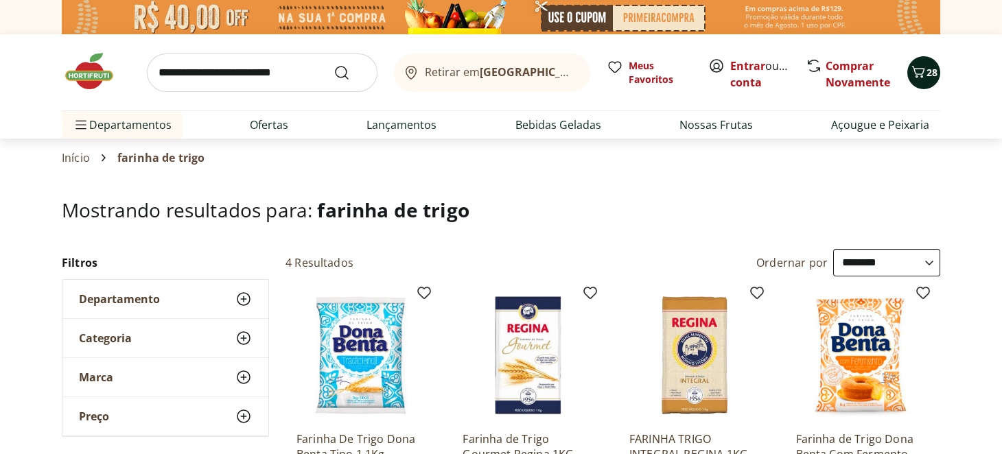
click at [932, 78] on span "28" at bounding box center [931, 72] width 11 height 13
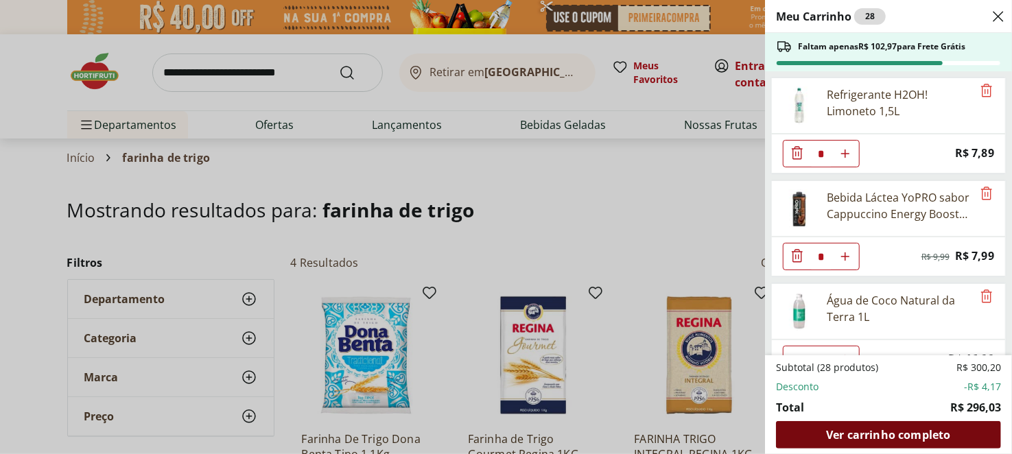
click at [875, 432] on span "Ver carrinho completo" at bounding box center [888, 434] width 124 height 11
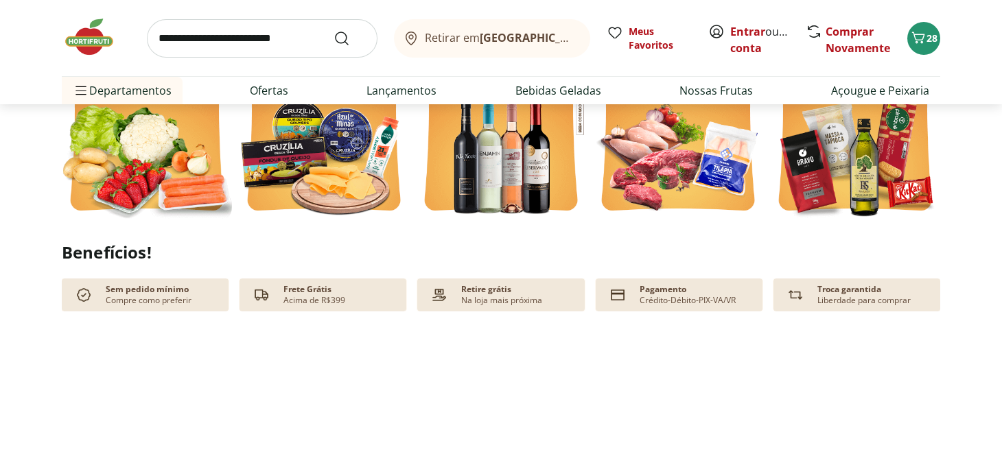
scroll to position [480, 0]
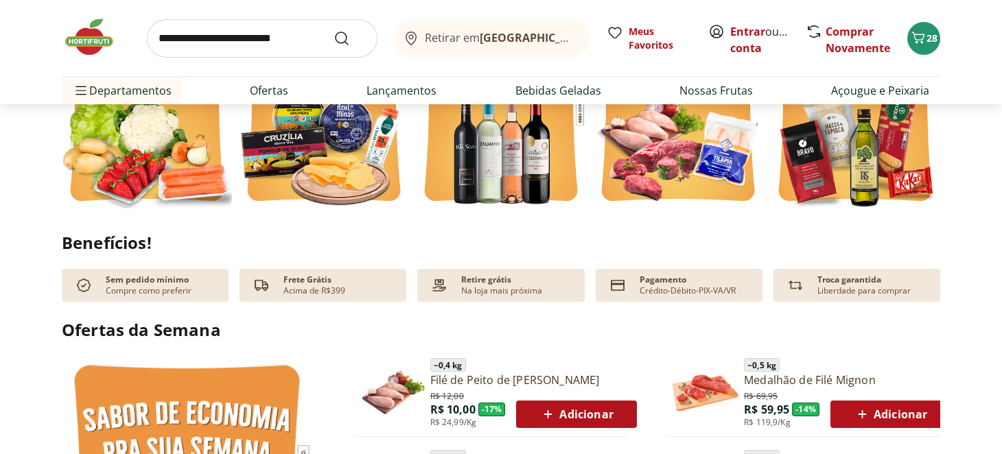
click at [286, 46] on input "search" at bounding box center [262, 38] width 231 height 38
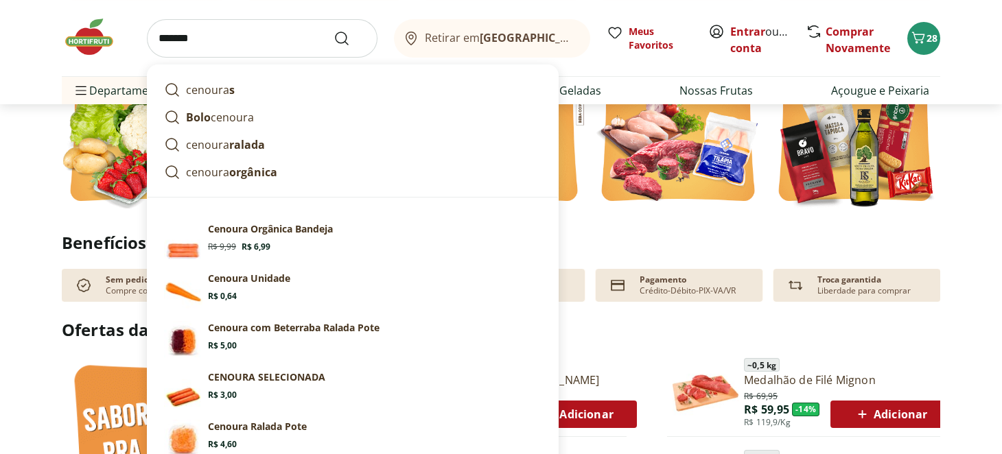
type input "*******"
click at [333, 30] on button "Submit Search" at bounding box center [349, 38] width 33 height 16
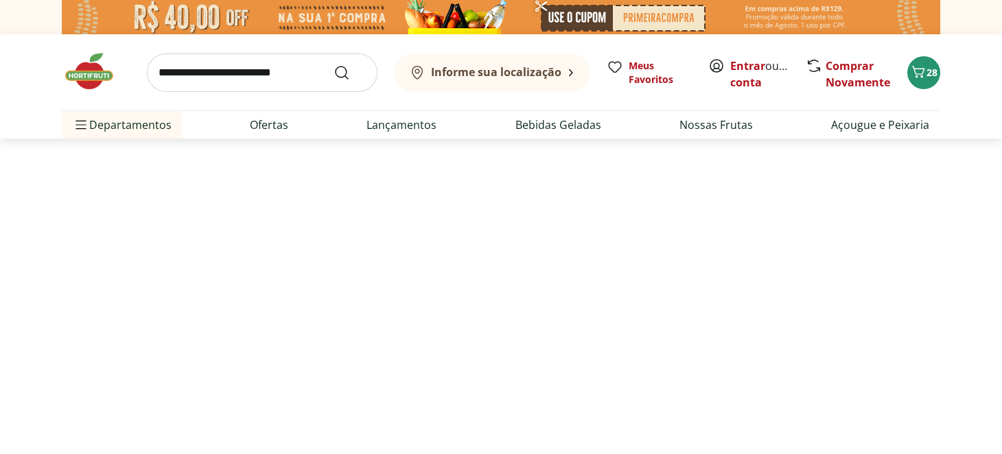
select select "**********"
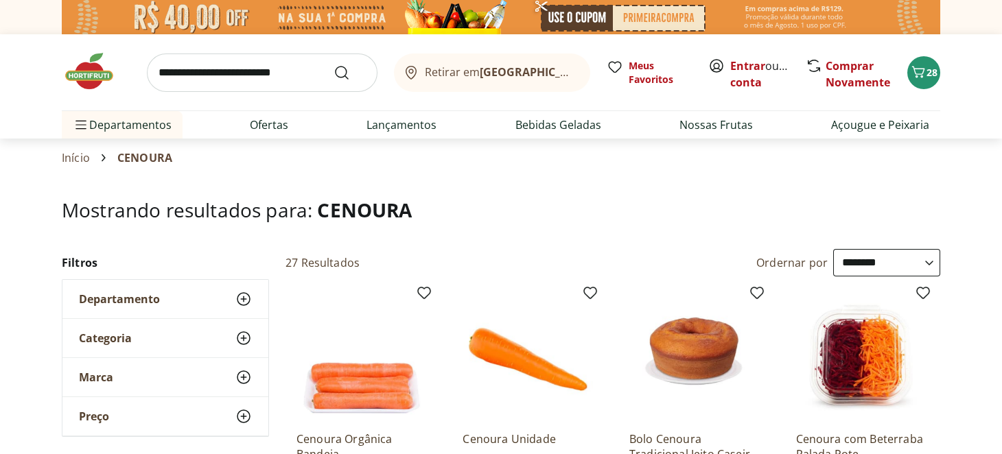
scroll to position [137, 0]
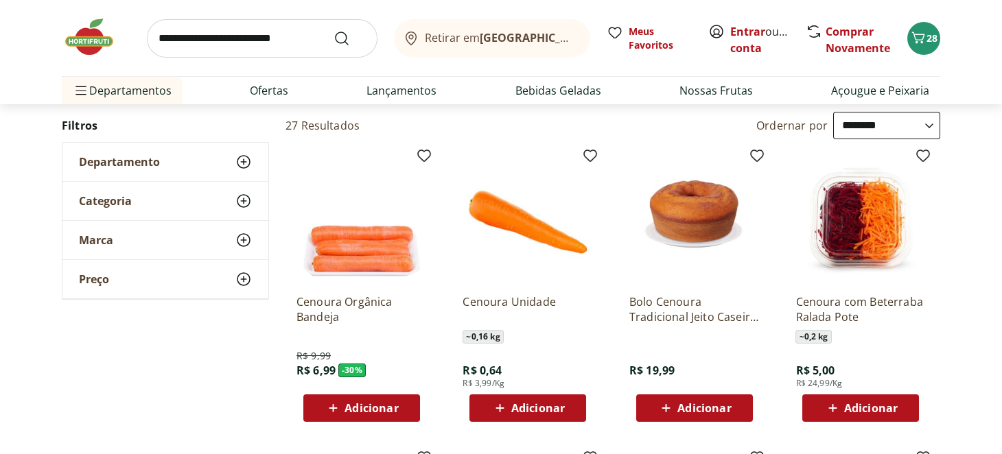
click at [393, 412] on span "Adicionar" at bounding box center [371, 408] width 54 height 11
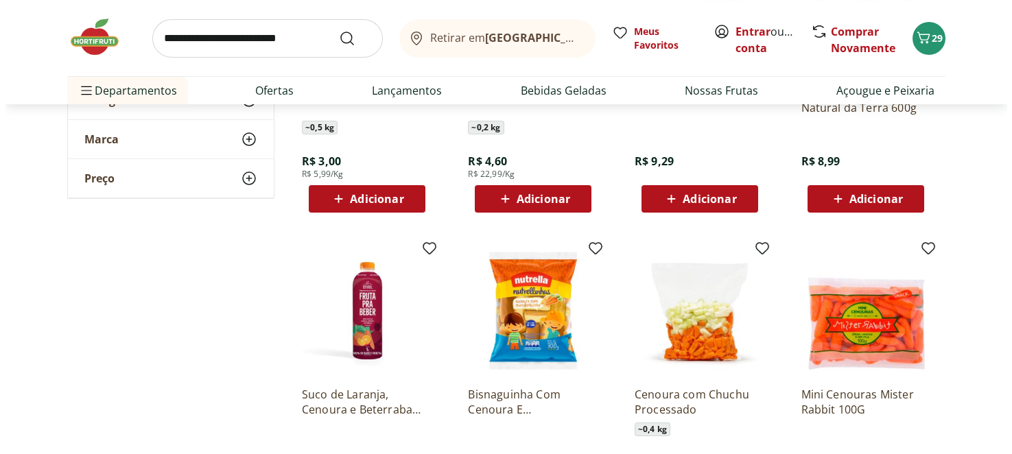
scroll to position [755, 0]
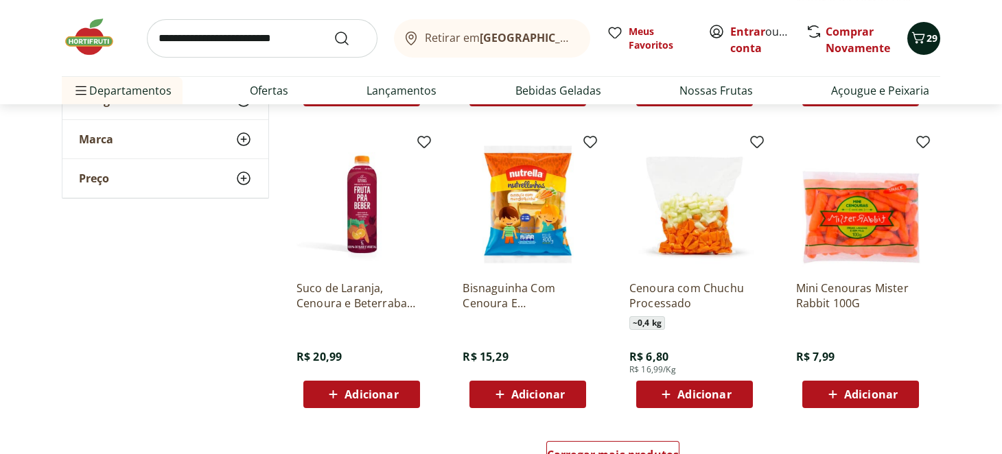
click at [936, 43] on span "29" at bounding box center [931, 38] width 11 height 13
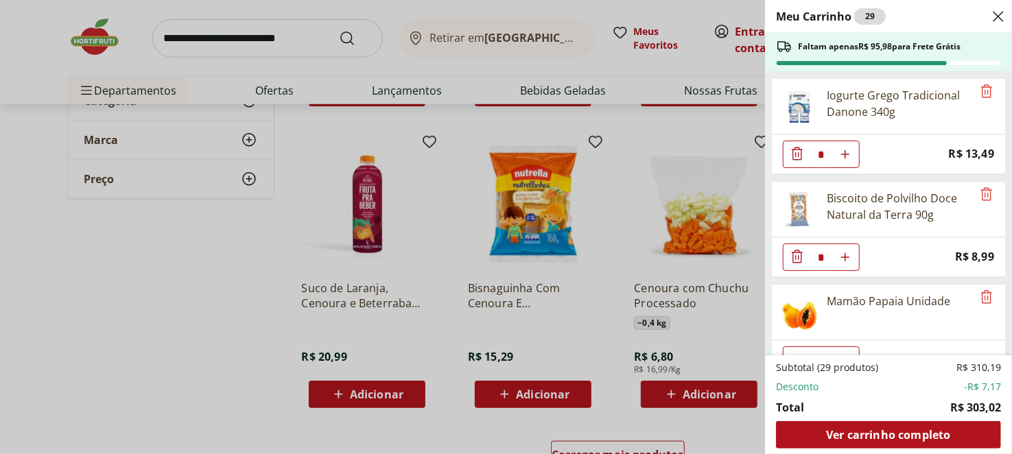
scroll to position [1235, 0]
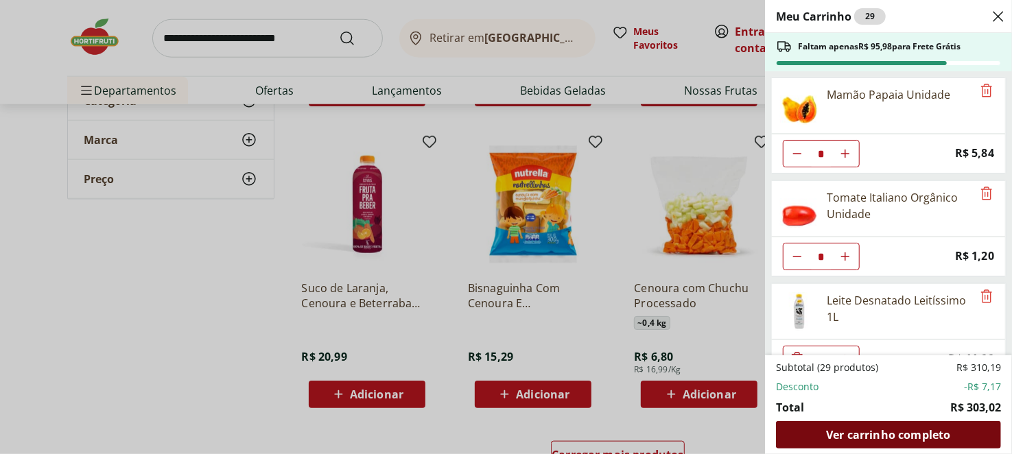
click at [918, 432] on span "Ver carrinho completo" at bounding box center [888, 434] width 124 height 11
